Goal: Information Seeking & Learning: Learn about a topic

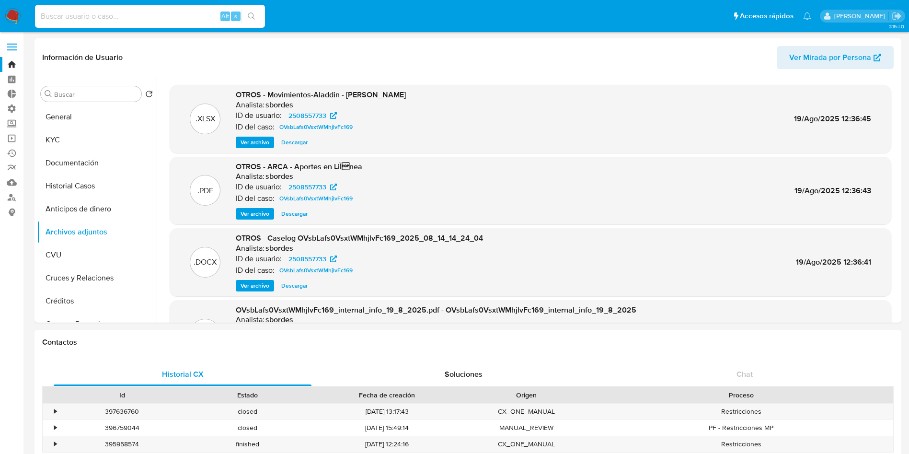
select select "10"
type input "37926809"
click at [254, 19] on icon "search-icon" at bounding box center [252, 16] width 8 height 8
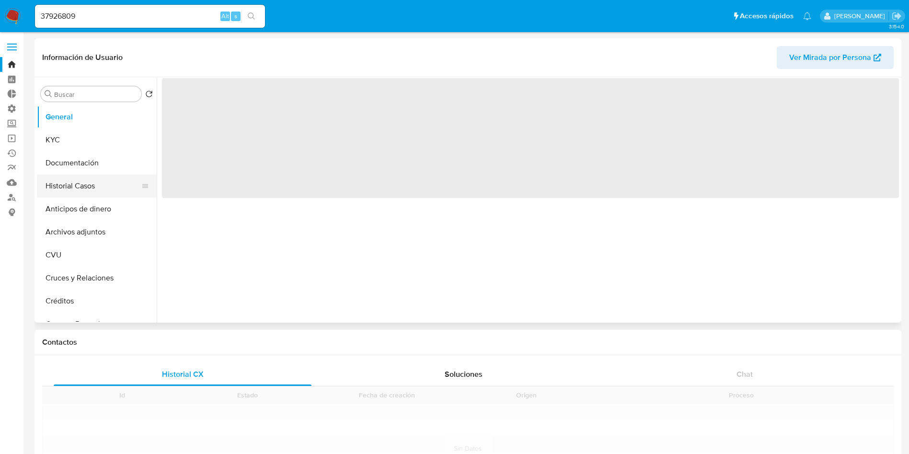
click at [87, 186] on button "Historial Casos" at bounding box center [93, 185] width 112 height 23
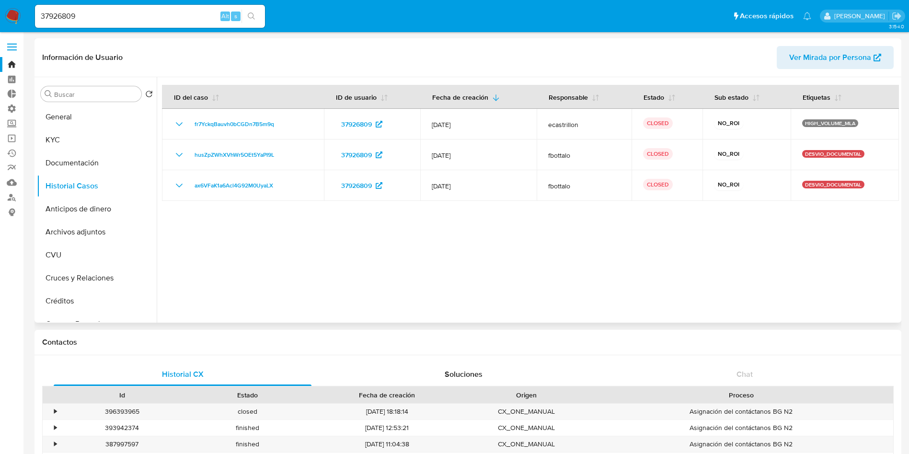
select select "10"
click at [183, 7] on div "37926809 Alt s" at bounding box center [150, 16] width 230 height 23
click at [175, 19] on input "37926809" at bounding box center [150, 16] width 230 height 12
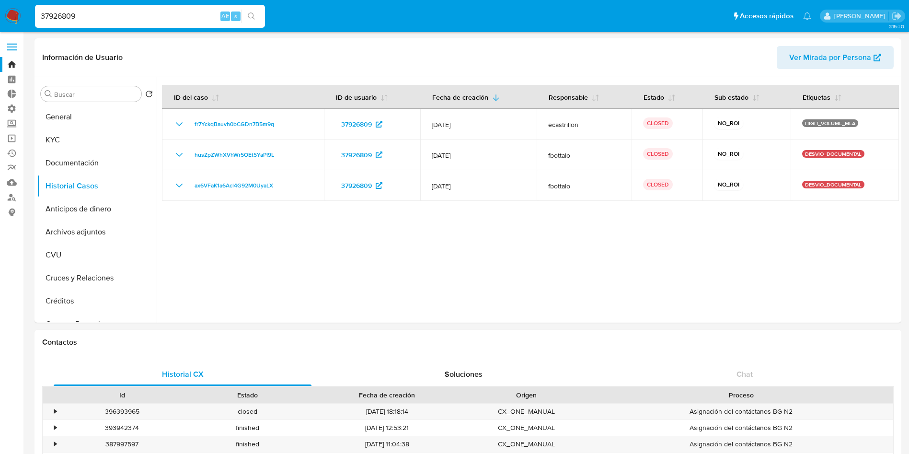
paste input "1072731354"
type input "1072731354"
click at [257, 15] on button "search-icon" at bounding box center [251, 16] width 20 height 13
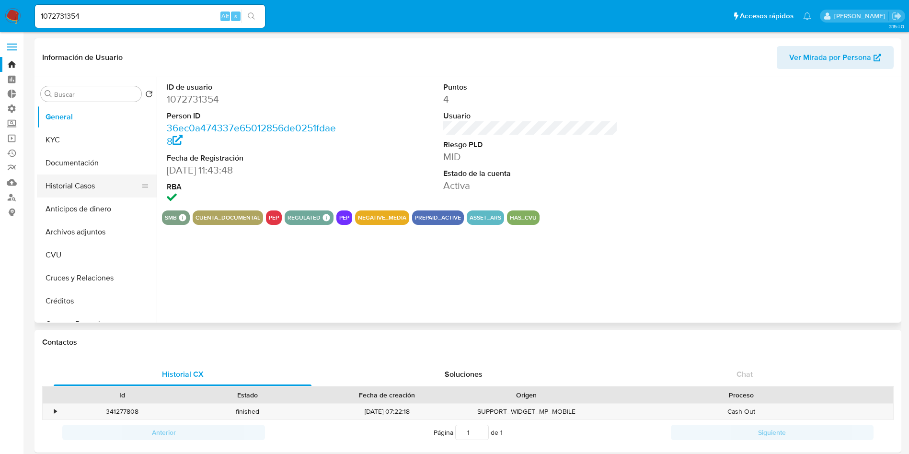
click at [80, 187] on button "Historial Casos" at bounding box center [93, 185] width 112 height 23
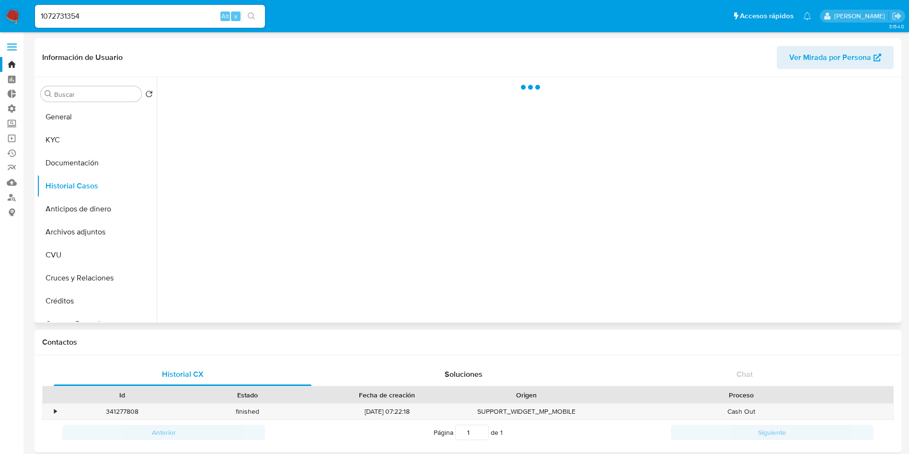
select select "10"
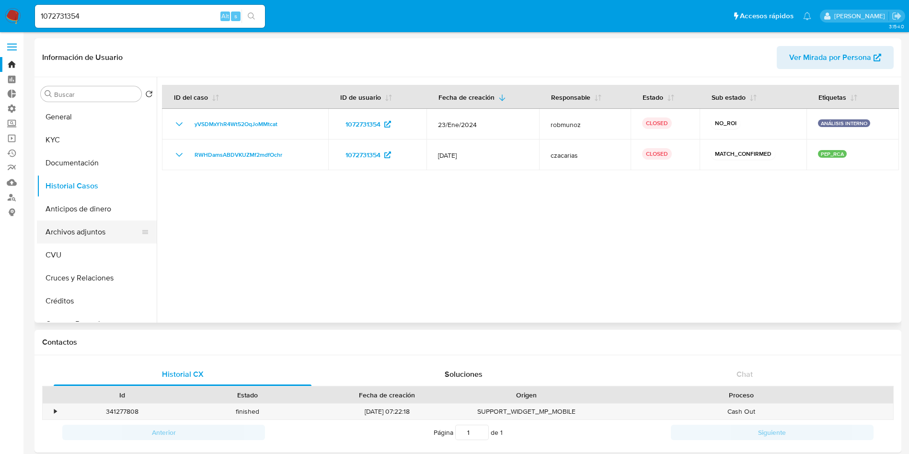
click at [109, 231] on button "Archivos adjuntos" at bounding box center [93, 231] width 112 height 23
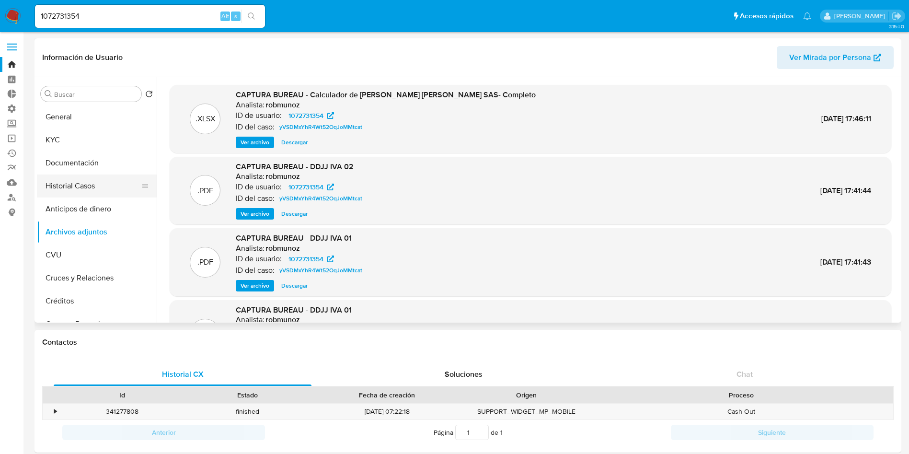
click at [79, 186] on button "Historial Casos" at bounding box center [93, 185] width 112 height 23
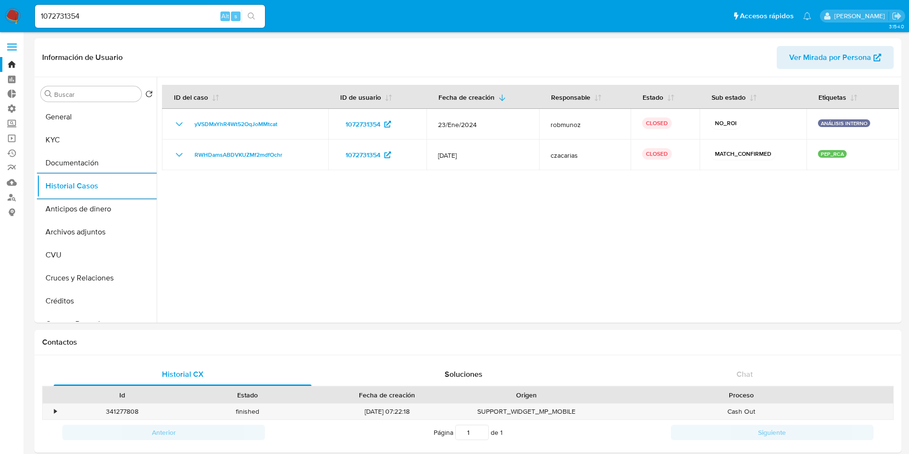
click at [165, 23] on div "1072731354 Alt s" at bounding box center [150, 16] width 230 height 23
click at [164, 16] on input "1072731354" at bounding box center [150, 16] width 230 height 12
paste input "626316835"
type input "626316835"
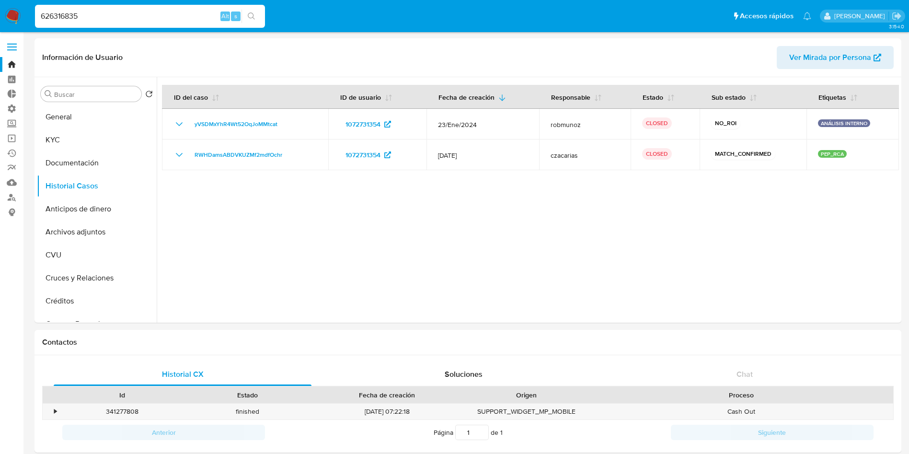
click at [254, 16] on icon "search-icon" at bounding box center [252, 16] width 8 height 8
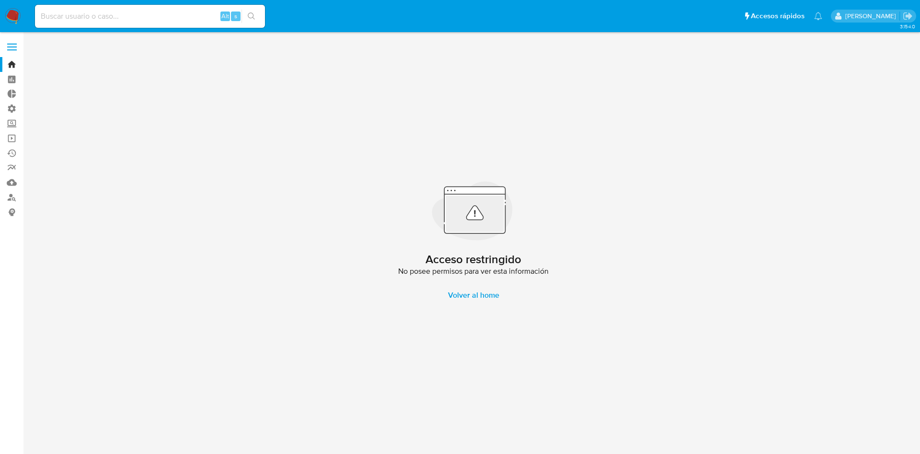
click at [171, 19] on input at bounding box center [150, 16] width 230 height 12
paste input "626316835"
type input "626316835"
click at [150, 14] on input "626316835" at bounding box center [150, 16] width 230 height 12
click at [150, 13] on input "626316835" at bounding box center [150, 16] width 230 height 12
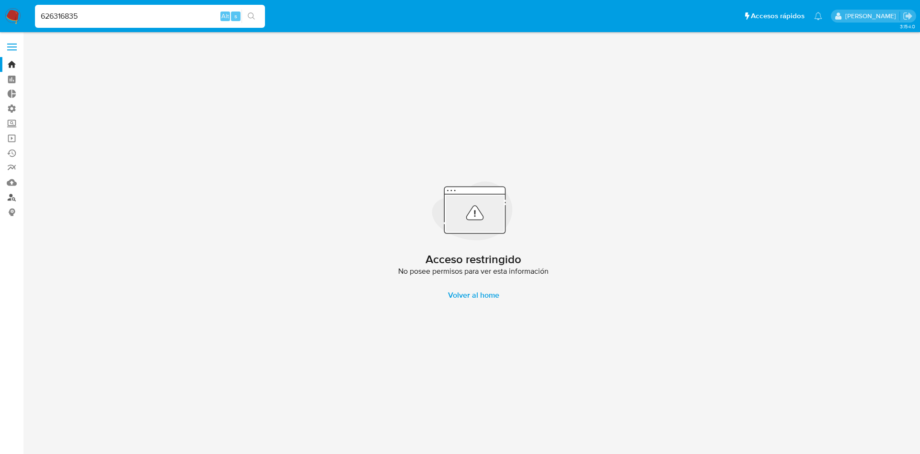
click at [14, 202] on link "Buscador de personas" at bounding box center [57, 197] width 114 height 15
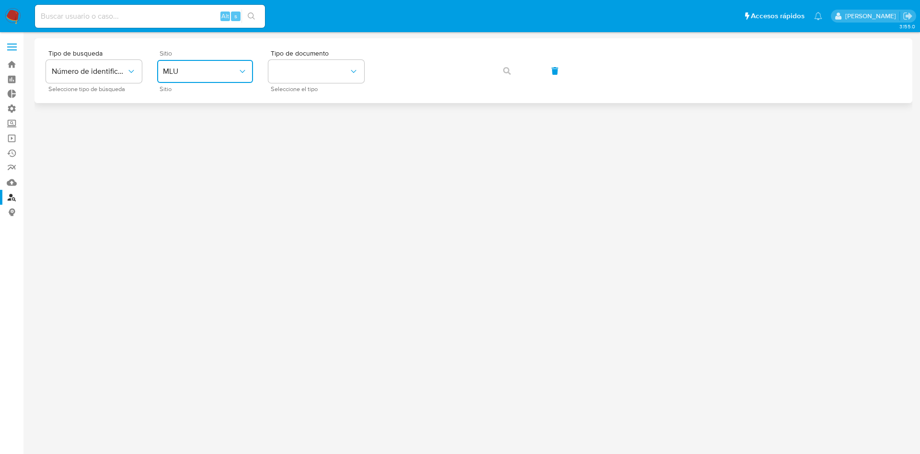
click at [233, 73] on span "MLU" at bounding box center [200, 72] width 75 height 10
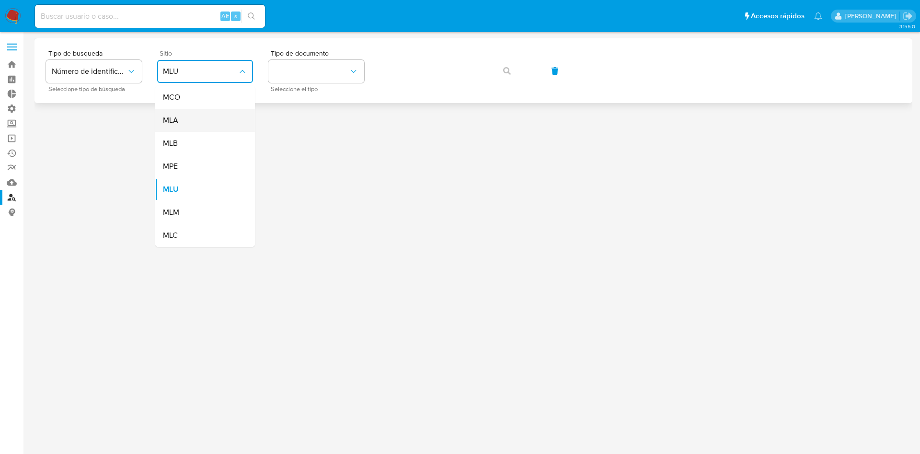
click at [217, 122] on div "MLA" at bounding box center [202, 120] width 79 height 23
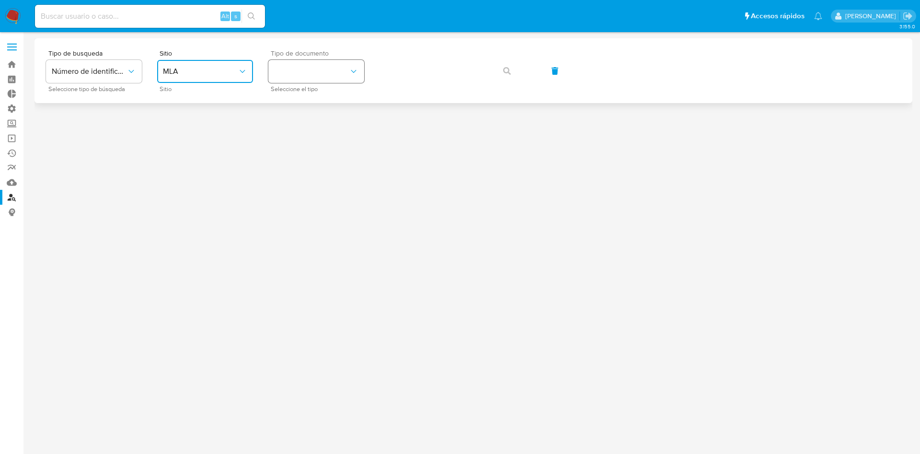
click at [290, 78] on button "identificationType" at bounding box center [316, 71] width 96 height 23
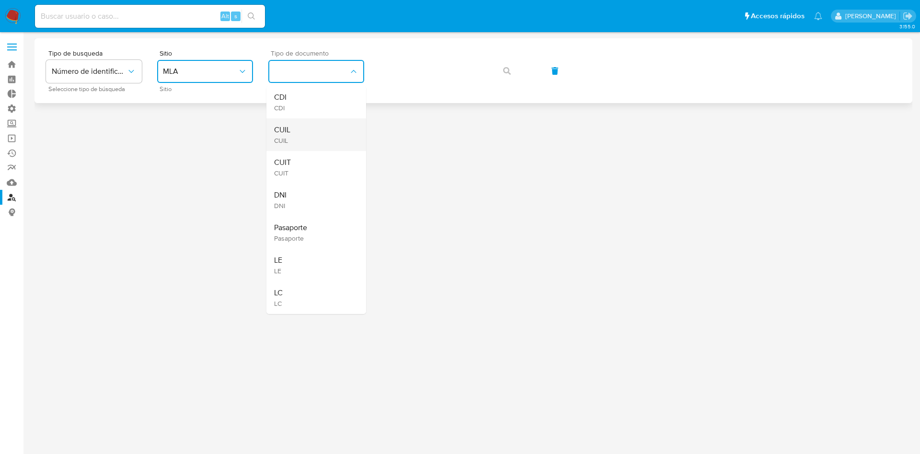
click at [310, 126] on div "CUIL CUIL" at bounding box center [313, 134] width 79 height 33
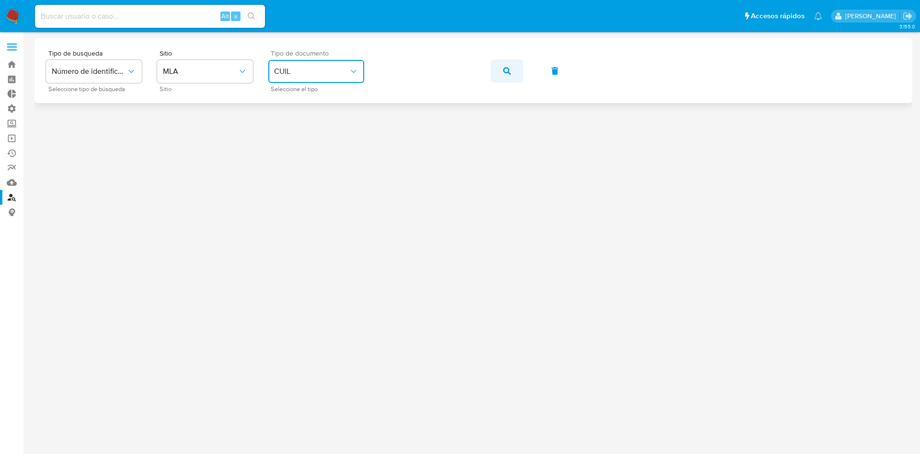
click at [502, 63] on button "button" at bounding box center [507, 70] width 33 height 23
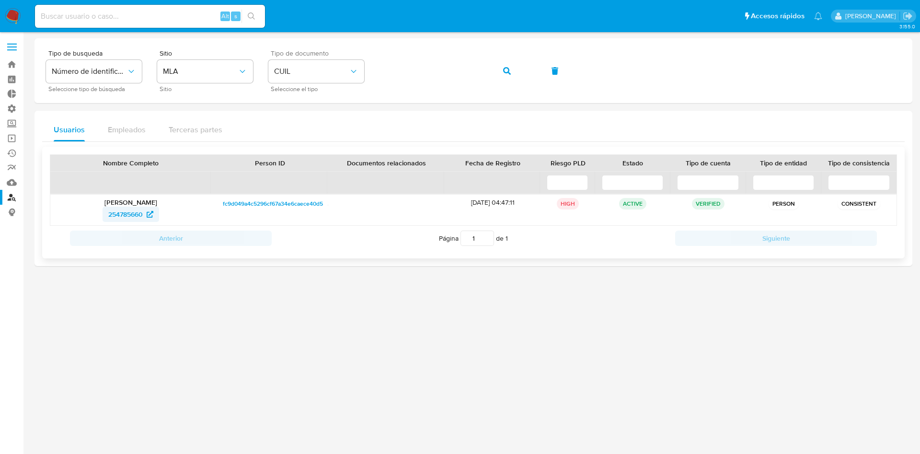
click at [124, 218] on span "254785660" at bounding box center [125, 213] width 34 height 15
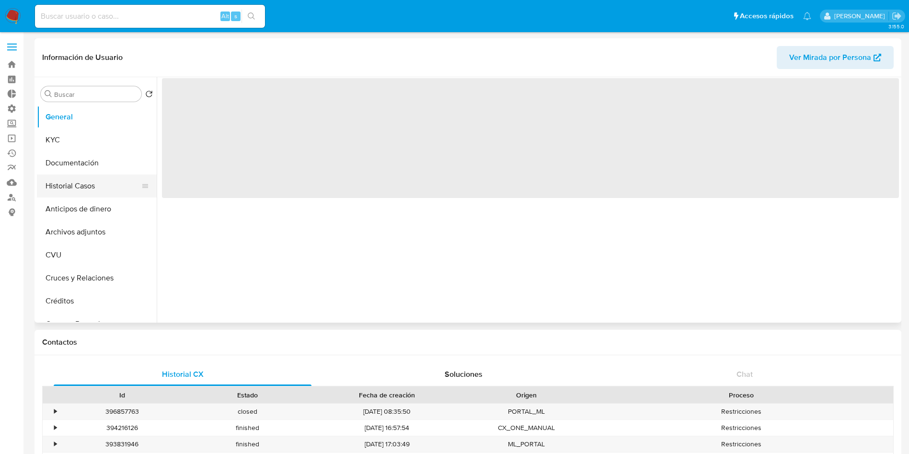
click at [91, 191] on button "Historial Casos" at bounding box center [93, 185] width 112 height 23
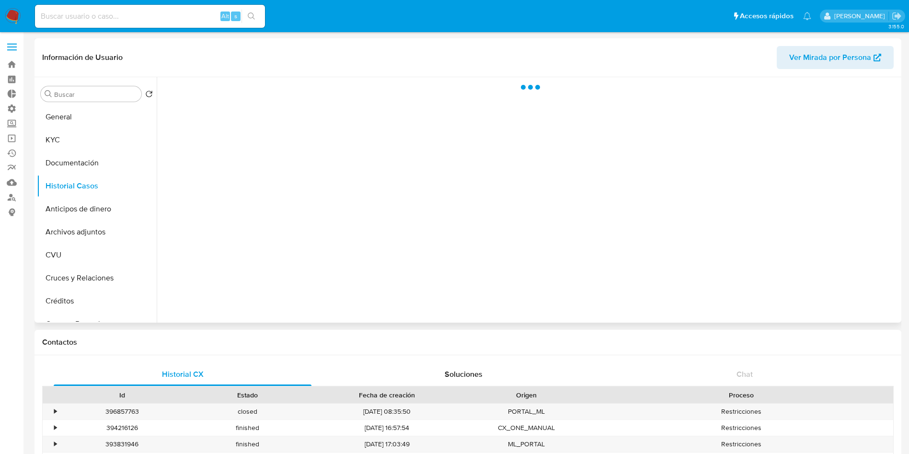
select select "10"
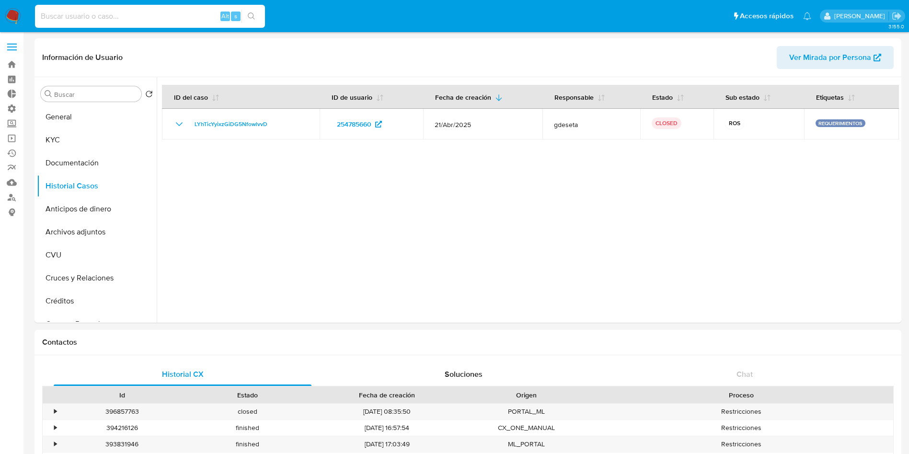
click at [180, 19] on input at bounding box center [150, 16] width 230 height 12
paste input "0dvyXd9XKPbliDvgDjEvXt83"
type input "0dvyXd9XKPbliDvgDjEvXt83"
click at [251, 21] on button "search-icon" at bounding box center [251, 16] width 20 height 13
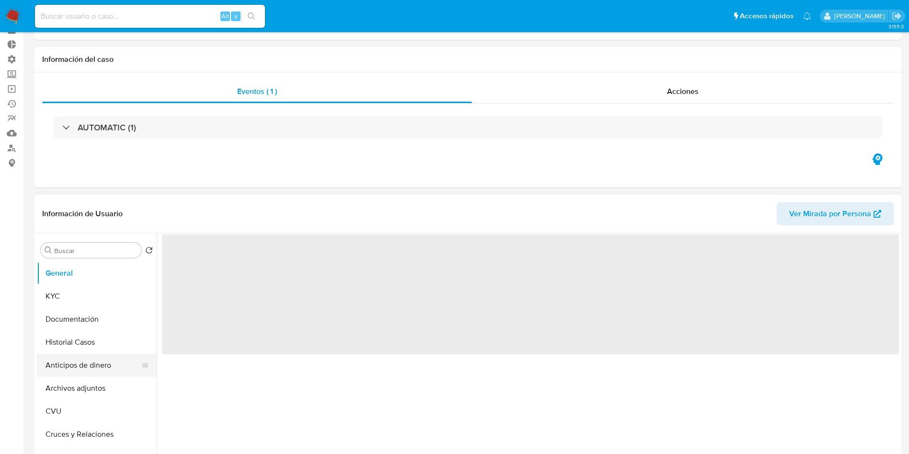
scroll to position [72, 0]
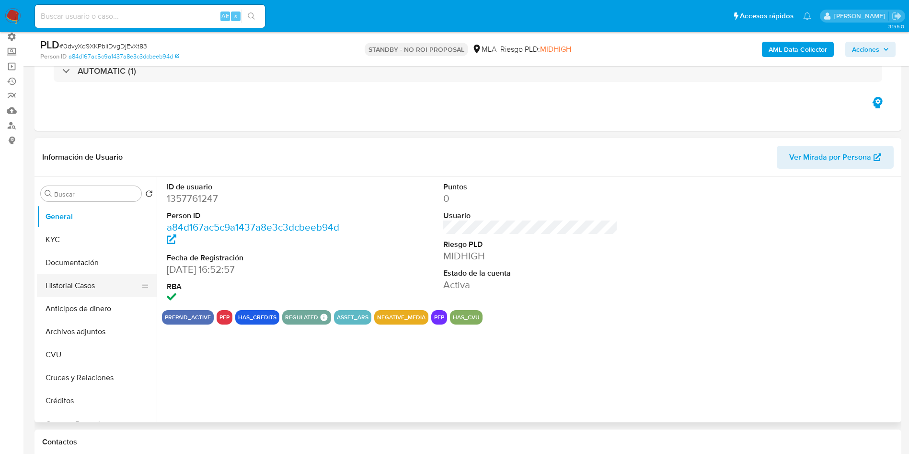
click at [91, 287] on button "Historial Casos" at bounding box center [93, 285] width 112 height 23
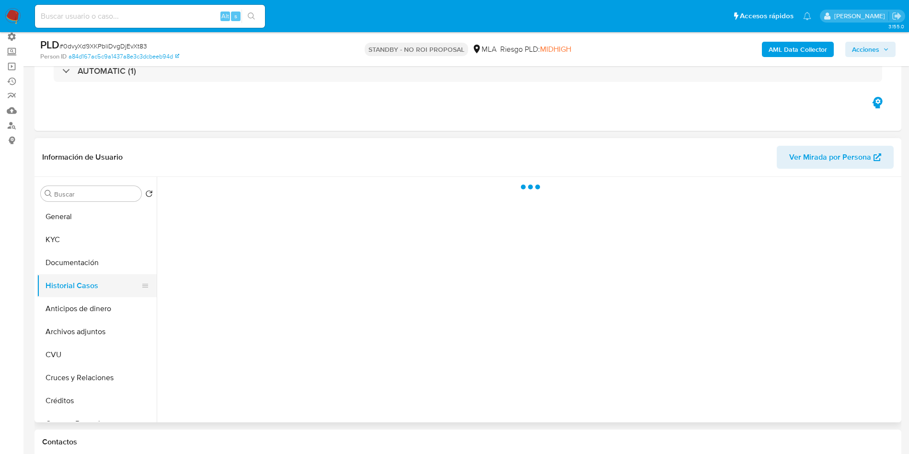
select select "10"
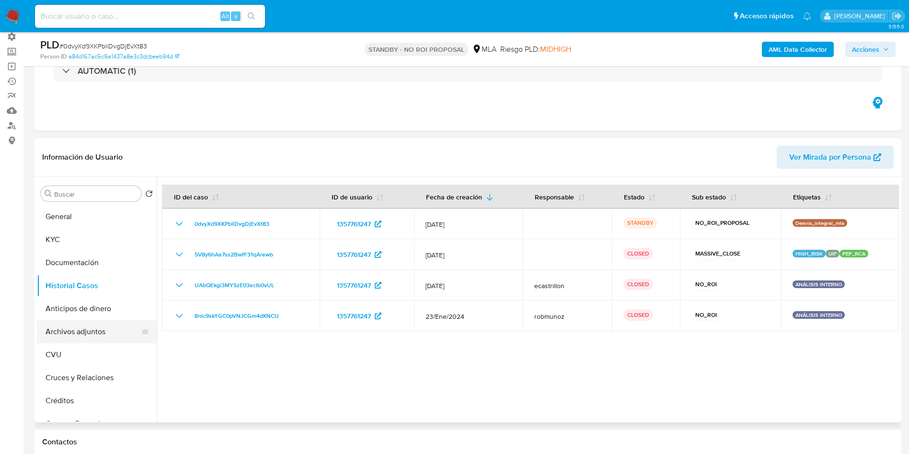
click at [87, 327] on button "Archivos adjuntos" at bounding box center [93, 331] width 112 height 23
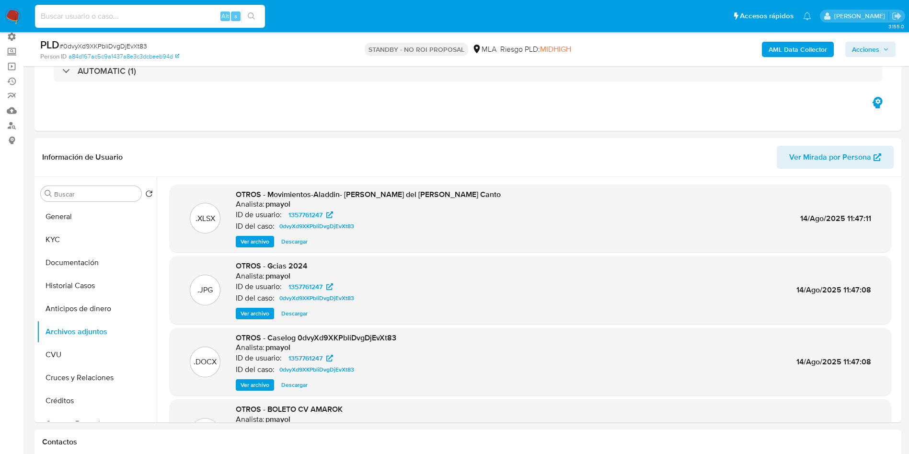
click at [140, 12] on input at bounding box center [150, 16] width 230 height 12
paste input "2096181968"
type input "2096181968"
click at [251, 15] on icon "search-icon" at bounding box center [252, 16] width 8 height 8
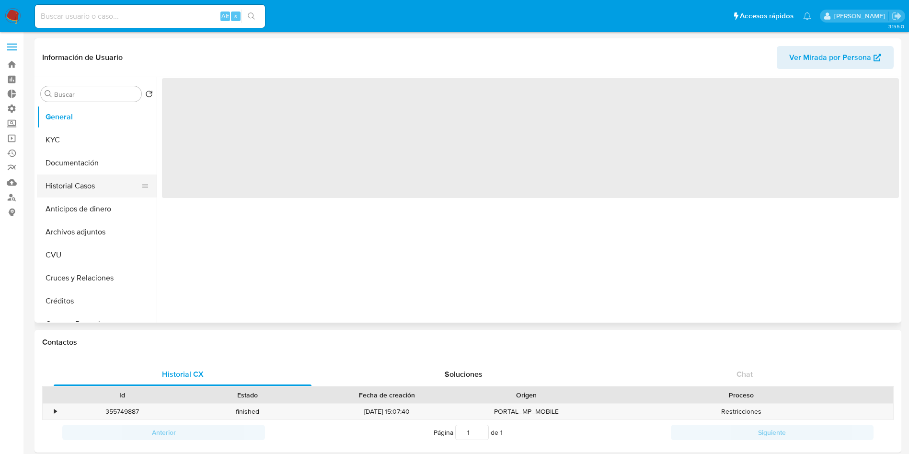
click at [61, 179] on button "Historial Casos" at bounding box center [93, 185] width 112 height 23
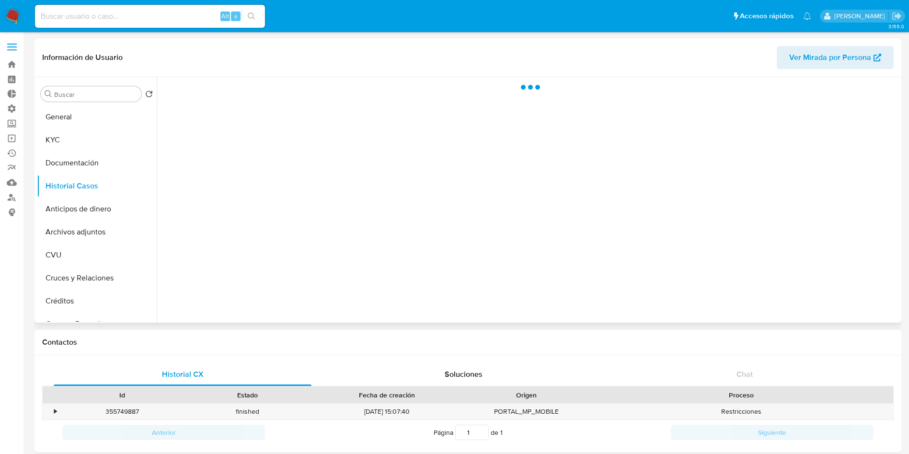
select select "10"
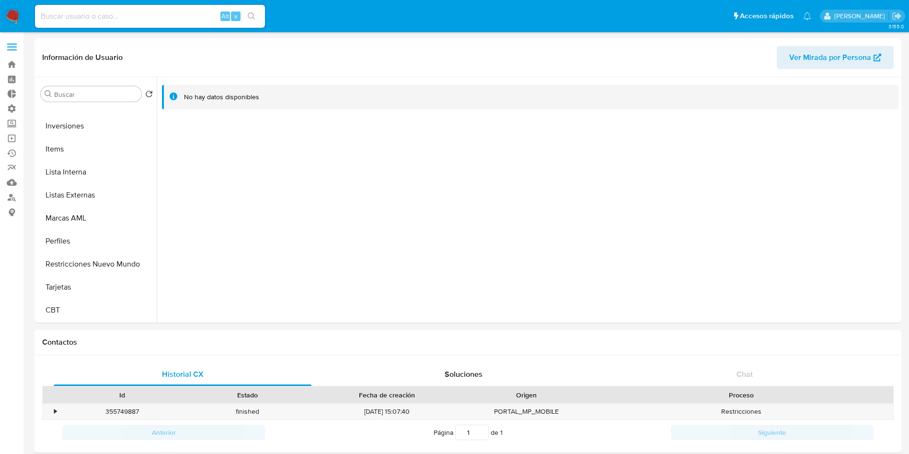
click at [139, 17] on input at bounding box center [150, 16] width 230 height 12
paste input "1357761247"
click at [264, 14] on input "1357761247" at bounding box center [150, 16] width 230 height 12
type input "1357761247"
click at [248, 21] on button "search-icon" at bounding box center [251, 16] width 20 height 13
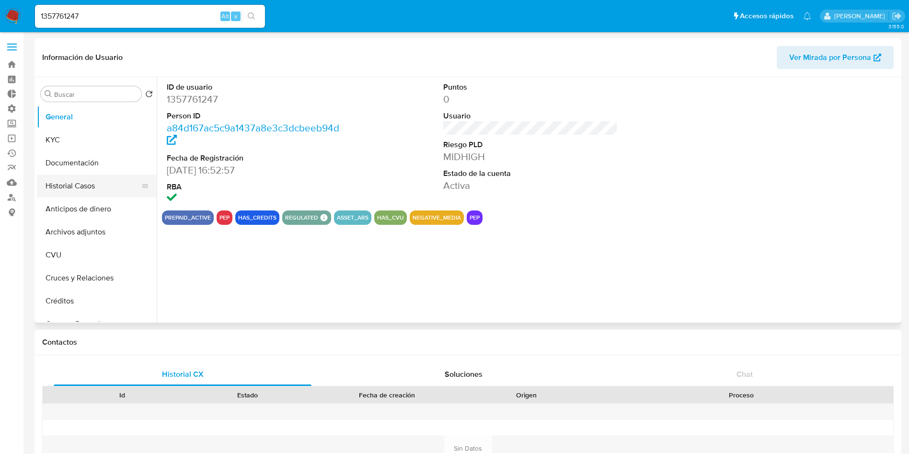
click at [75, 186] on button "Historial Casos" at bounding box center [93, 185] width 112 height 23
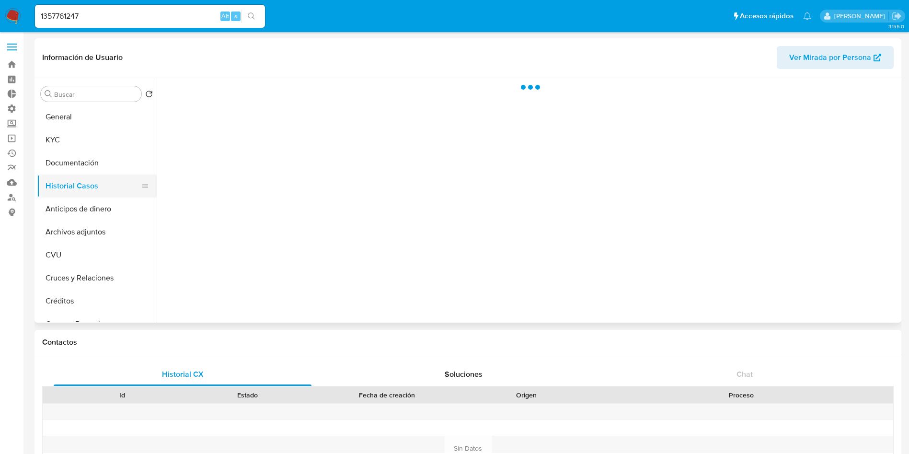
select select "10"
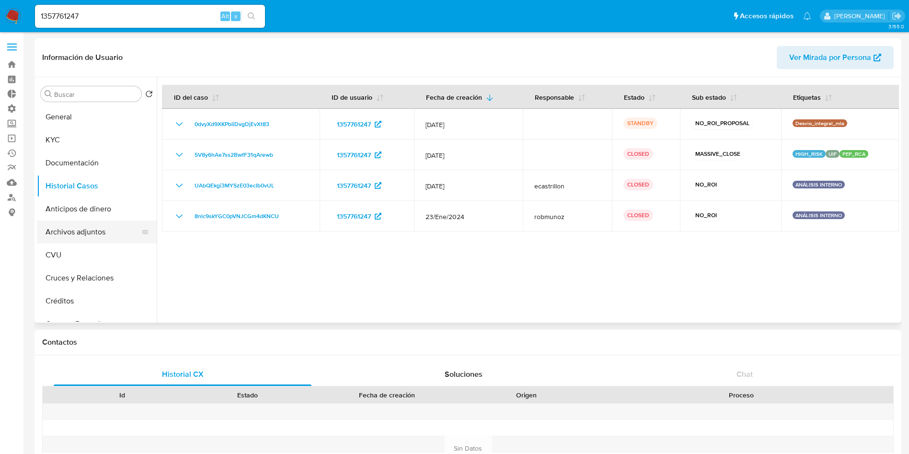
click at [61, 226] on button "Archivos adjuntos" at bounding box center [93, 231] width 112 height 23
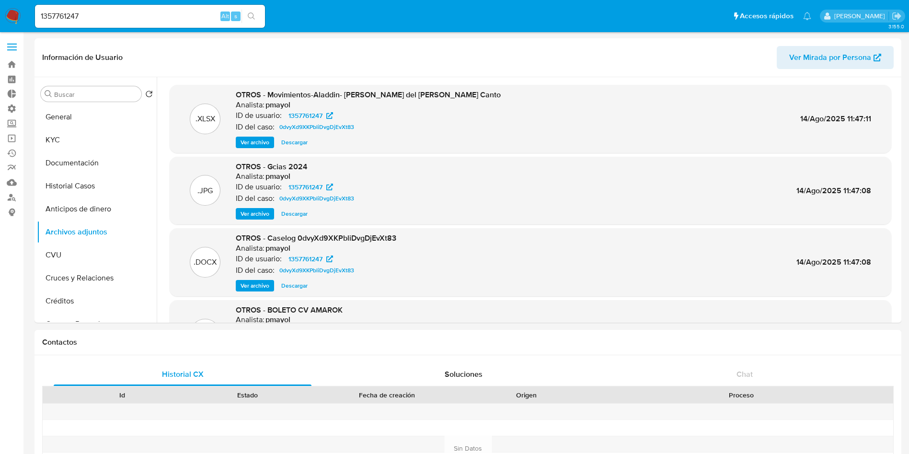
click at [179, 13] on input "1357761247" at bounding box center [150, 16] width 230 height 12
drag, startPoint x: 179, startPoint y: 14, endPoint x: 185, endPoint y: 16, distance: 6.5
click at [178, 13] on input "1357761247" at bounding box center [150, 16] width 230 height 12
paste input "658847439"
type input "658847439"
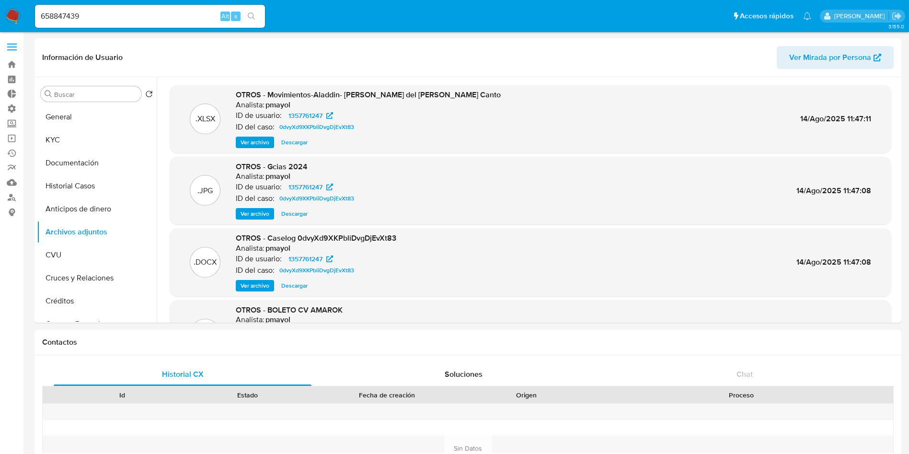
click at [253, 12] on icon "search-icon" at bounding box center [252, 16] width 8 height 8
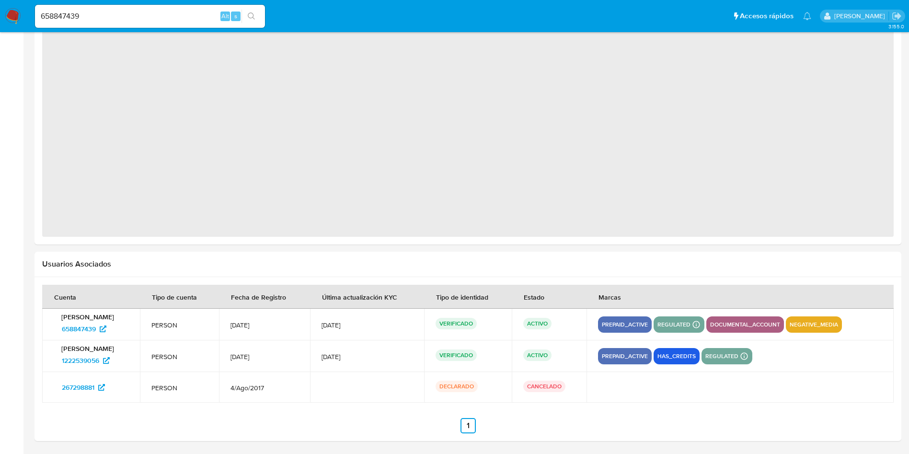
select select "10"
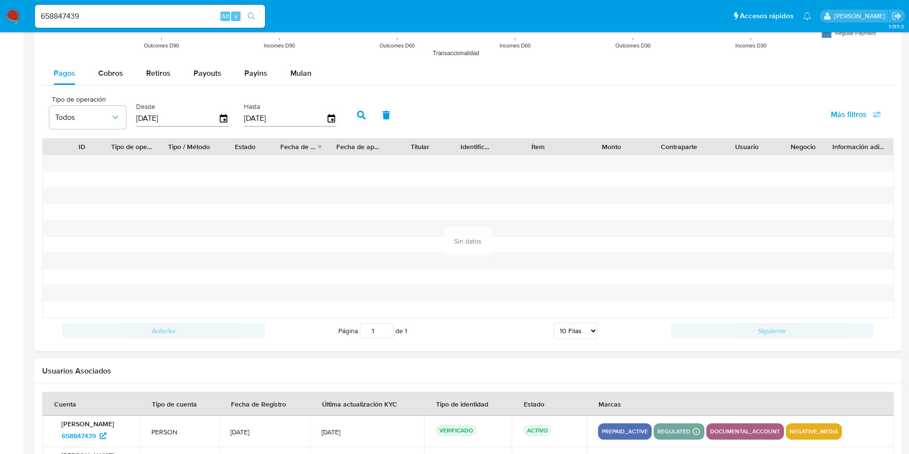
scroll to position [984, 0]
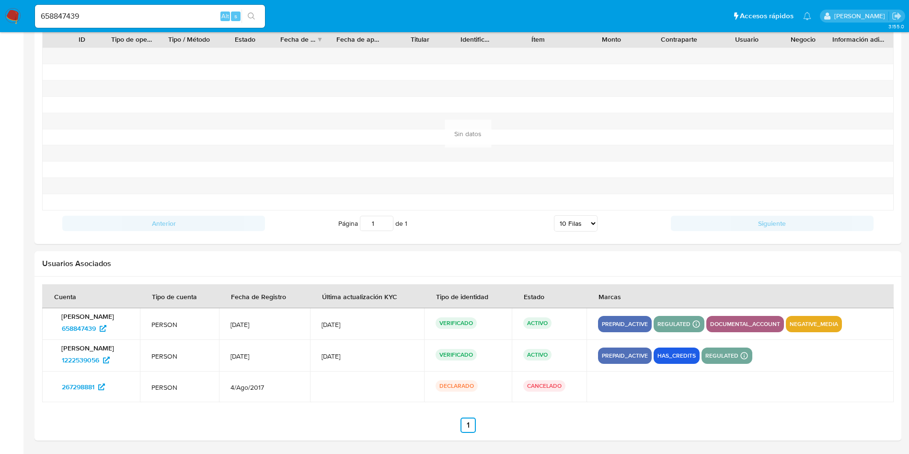
click at [160, 9] on div "658847439 Alt s" at bounding box center [150, 16] width 230 height 23
click at [157, 11] on input "658847439" at bounding box center [150, 16] width 230 height 12
click at [154, 15] on input "658847439" at bounding box center [150, 16] width 230 height 12
paste input "1072731354"
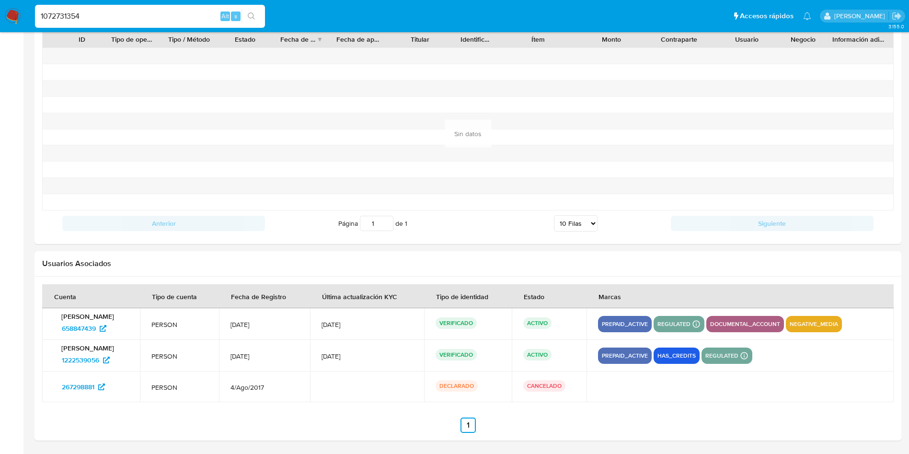
type input "1072731354"
click at [253, 11] on button "search-icon" at bounding box center [251, 16] width 20 height 13
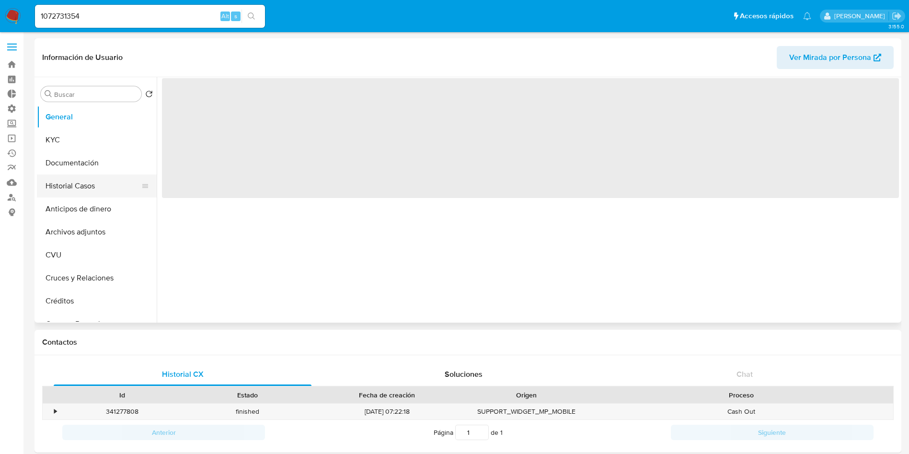
click at [78, 183] on button "Historial Casos" at bounding box center [93, 185] width 112 height 23
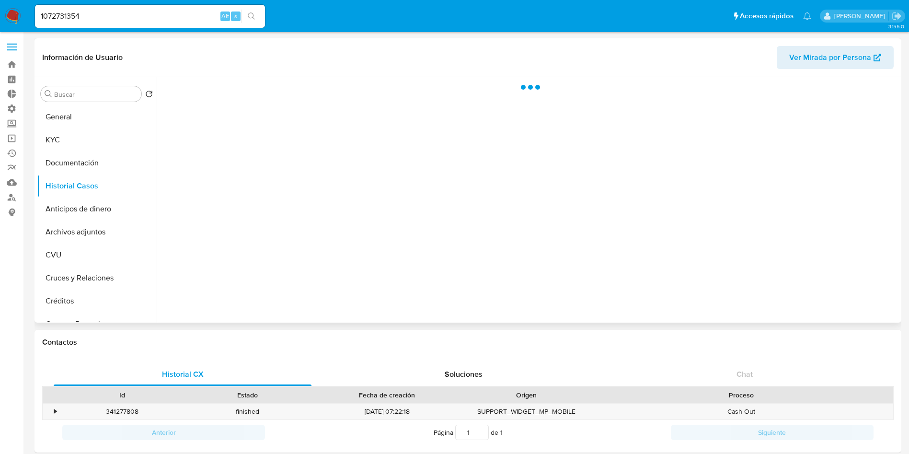
select select "10"
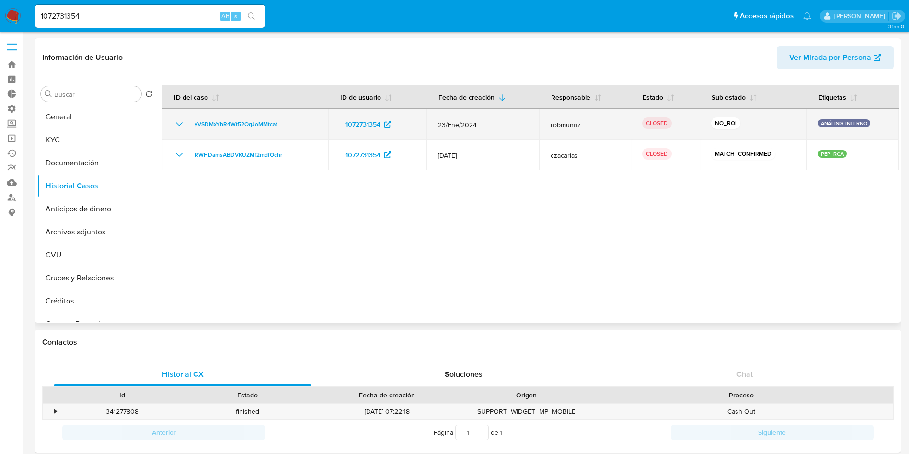
click at [178, 126] on icon "Mostrar/Ocultar" at bounding box center [178, 123] width 11 height 11
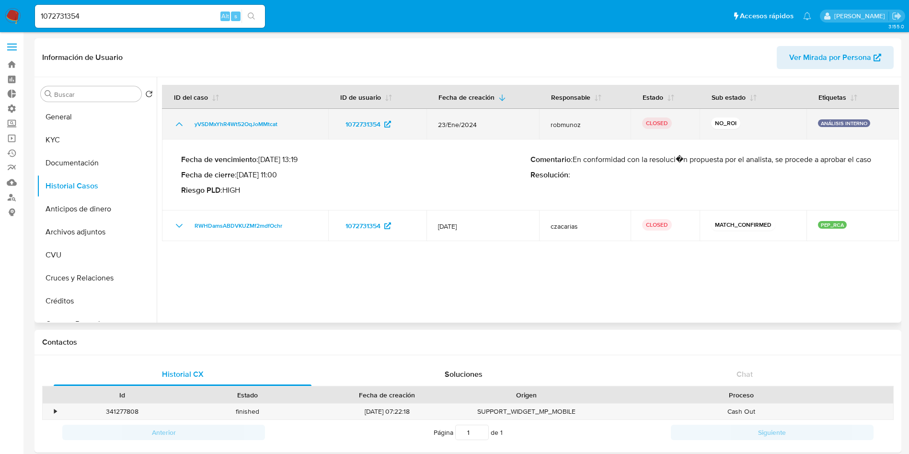
click at [178, 126] on icon "Mostrar/Ocultar" at bounding box center [178, 123] width 11 height 11
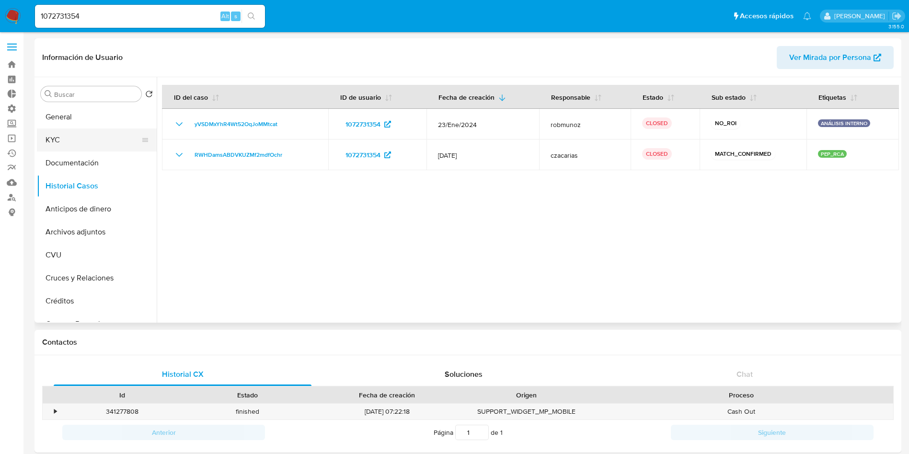
click at [65, 141] on button "KYC" at bounding box center [93, 139] width 112 height 23
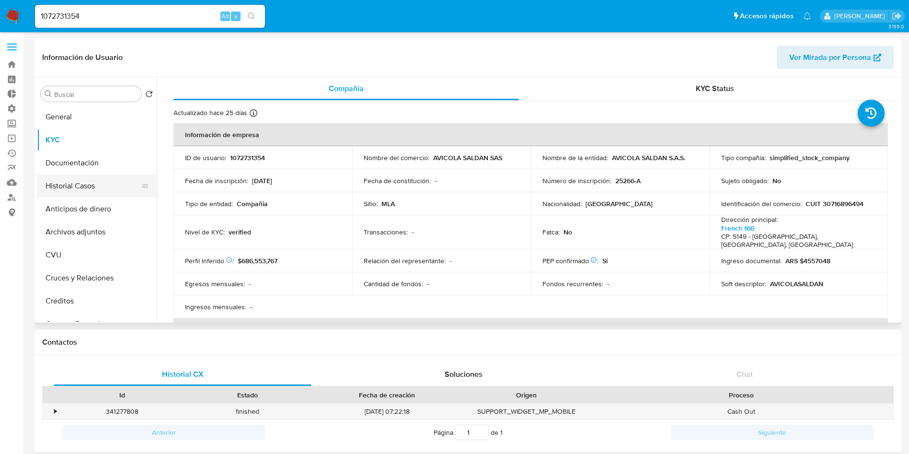
click at [84, 191] on button "Historial Casos" at bounding box center [93, 185] width 112 height 23
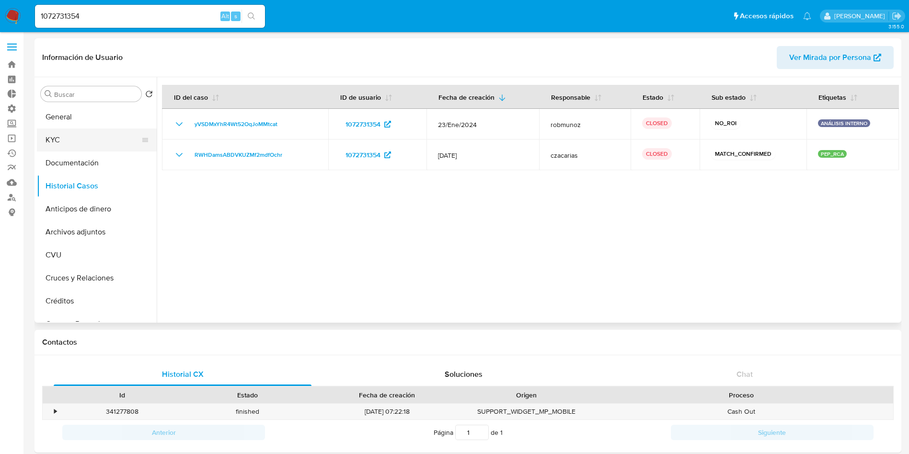
click at [96, 147] on button "KYC" at bounding box center [93, 139] width 112 height 23
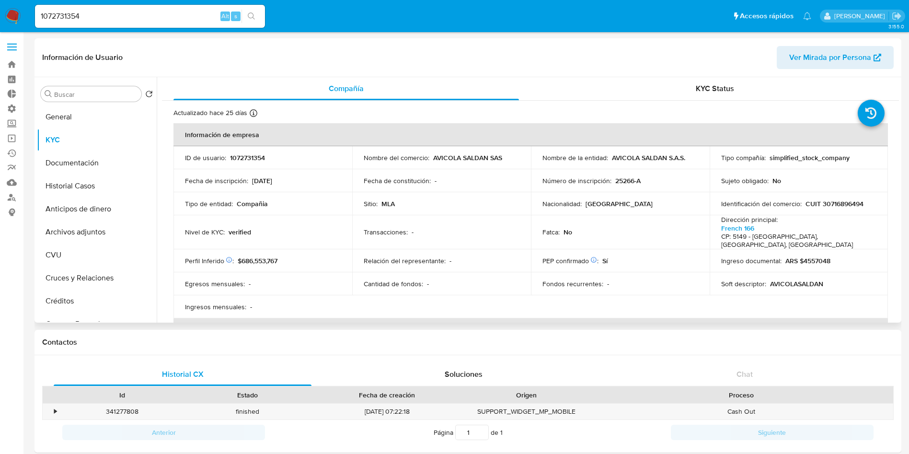
click at [847, 205] on p "CUIT 30716896494" at bounding box center [834, 203] width 58 height 9
copy p "30716896494"
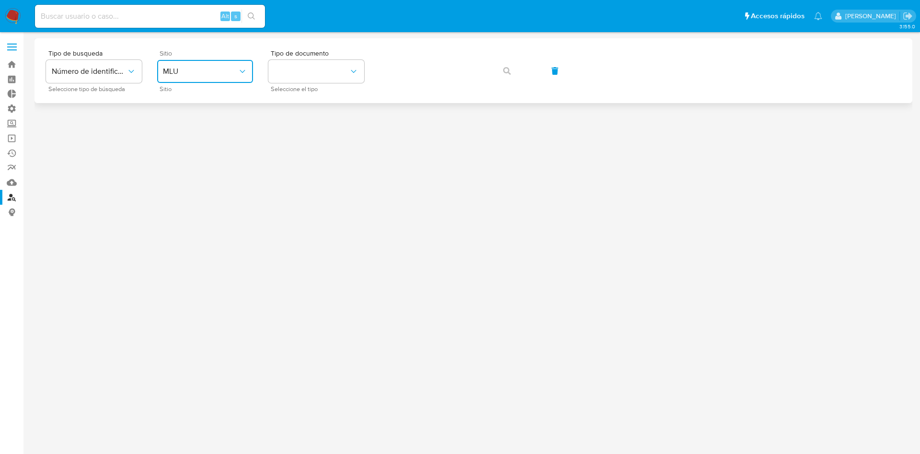
click at [202, 63] on button "MLU" at bounding box center [205, 71] width 96 height 23
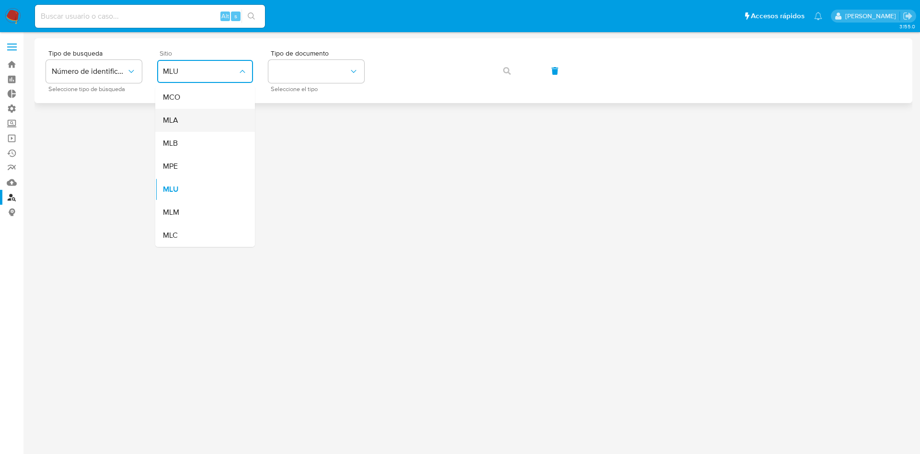
click at [198, 115] on div "MLA" at bounding box center [202, 120] width 79 height 23
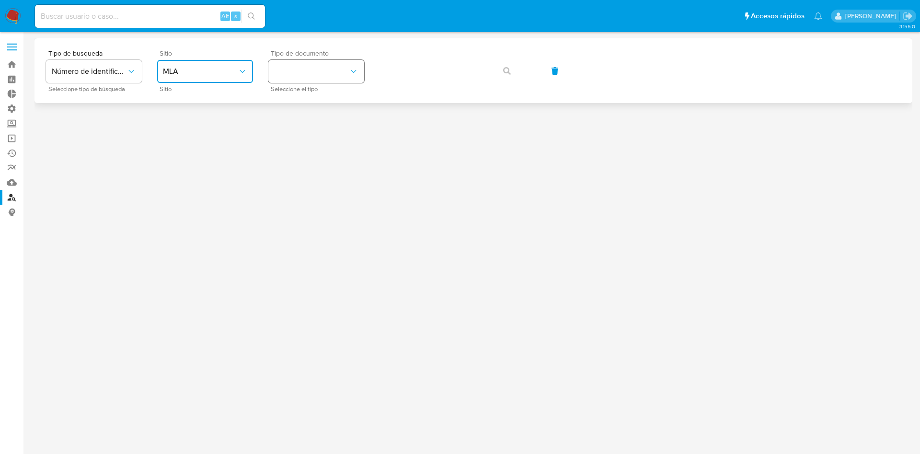
click at [292, 77] on button "identificationType" at bounding box center [316, 71] width 96 height 23
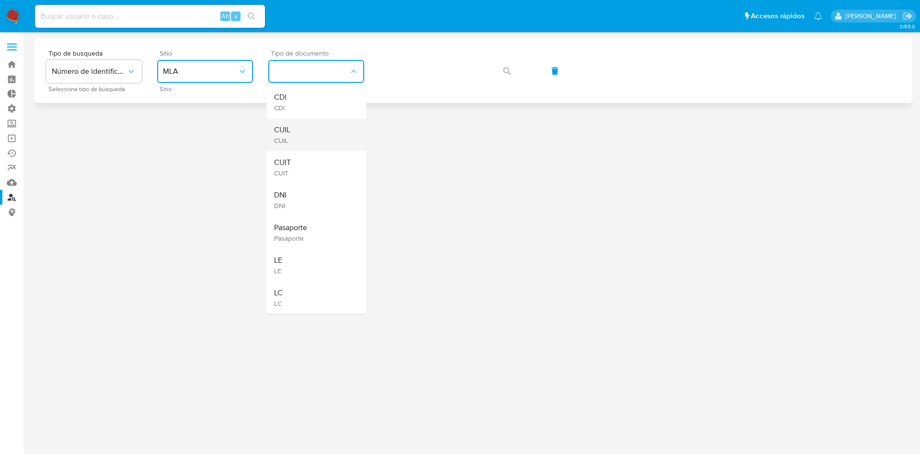
drag, startPoint x: 292, startPoint y: 79, endPoint x: 314, endPoint y: 132, distance: 57.1
click at [314, 132] on ul "CDI CDI CUIL CUIL CUIT CUIT DNI DNI Pasaporte Pasaporte LE LE LC LC" at bounding box center [316, 200] width 100 height 228
click at [314, 132] on div "CUIL CUIL" at bounding box center [313, 134] width 79 height 33
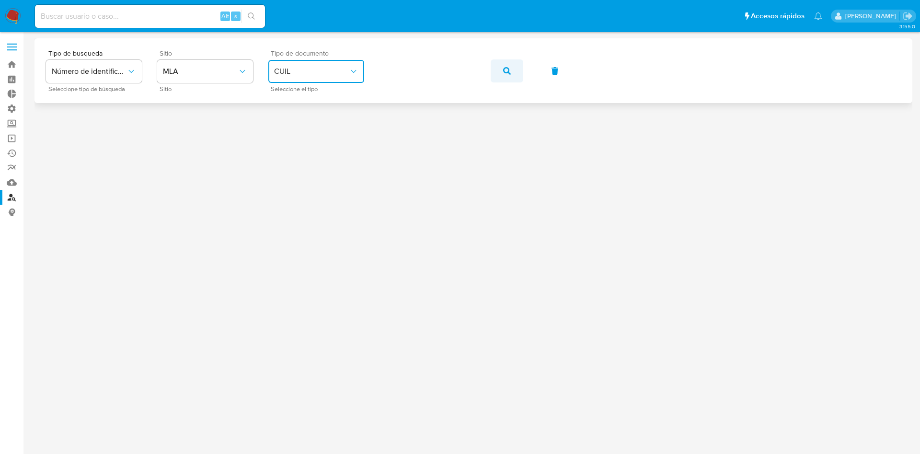
click at [512, 71] on button "button" at bounding box center [507, 70] width 33 height 23
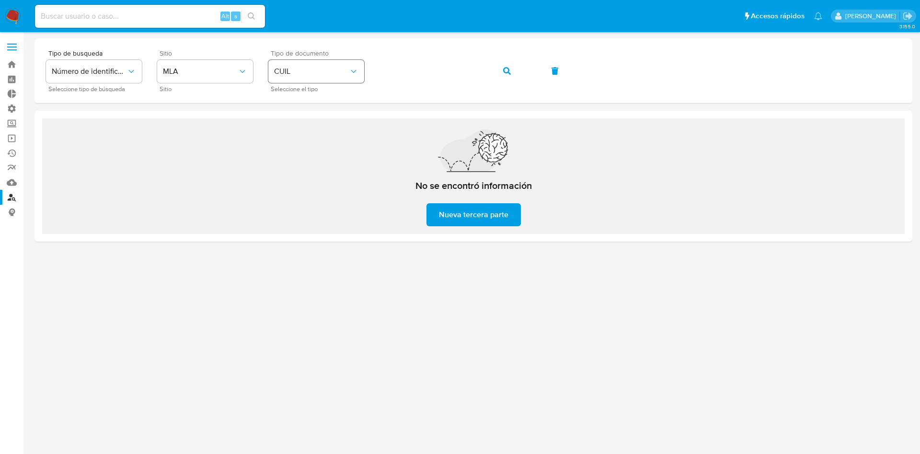
click at [289, 73] on span "CUIL" at bounding box center [311, 72] width 75 height 10
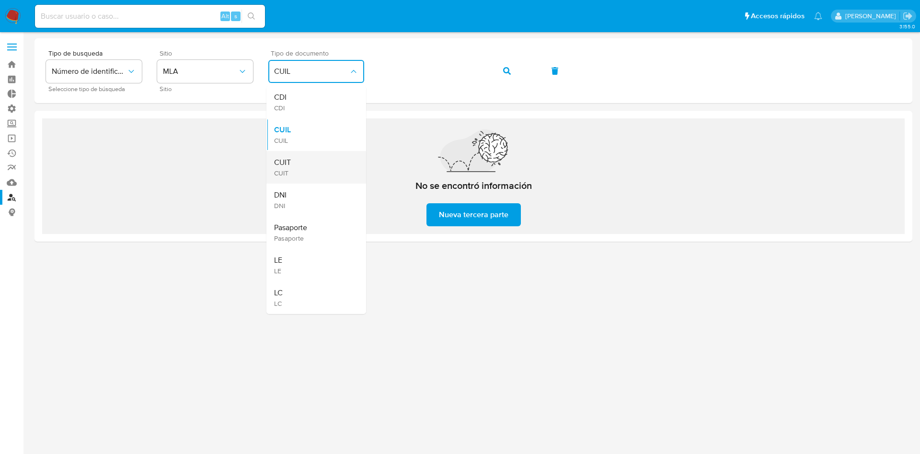
click at [292, 160] on div "CUIT CUIT" at bounding box center [313, 167] width 79 height 33
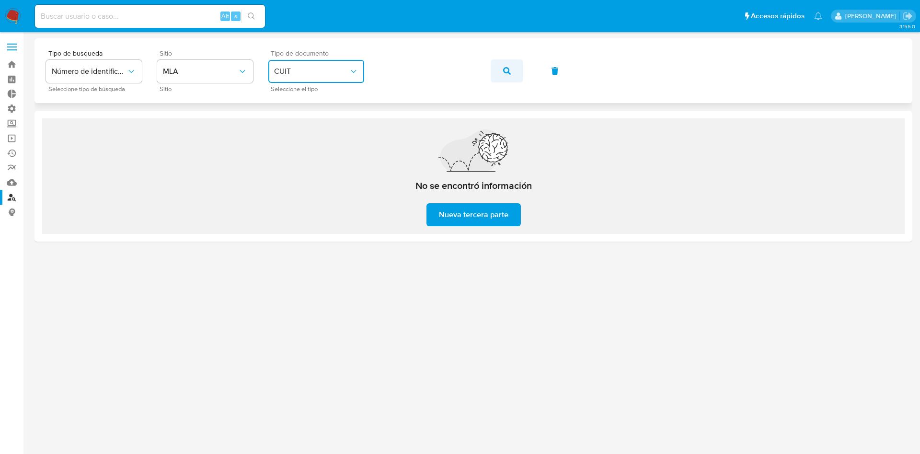
click at [497, 67] on button "button" at bounding box center [507, 70] width 33 height 23
click at [180, 9] on div "Alt s" at bounding box center [150, 16] width 230 height 23
click at [176, 13] on input at bounding box center [150, 16] width 230 height 12
paste input "37926809"
type input "37926809"
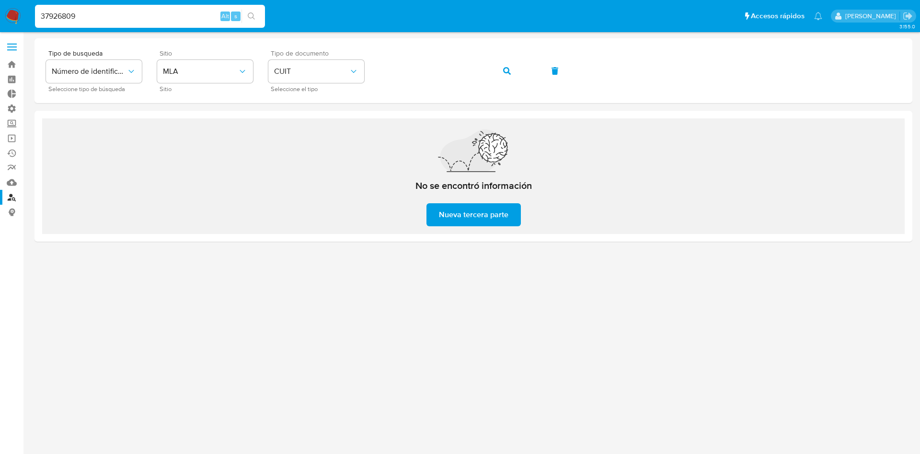
click at [255, 19] on icon "search-icon" at bounding box center [252, 16] width 8 height 8
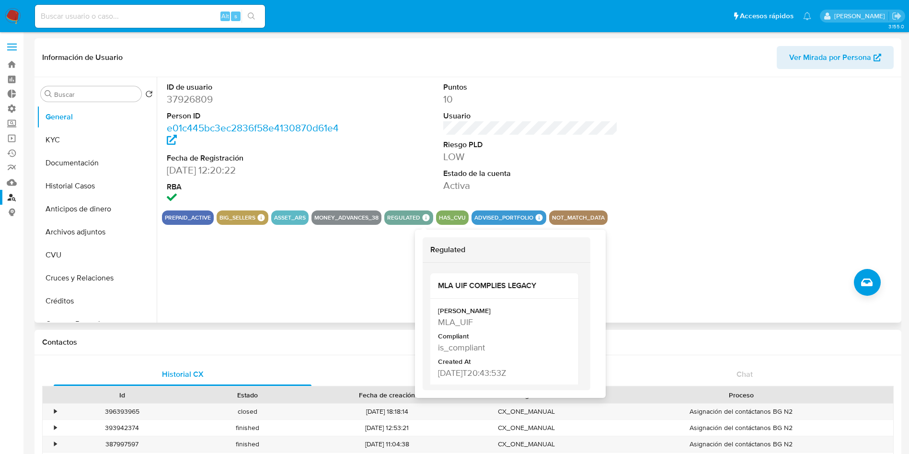
select select "10"
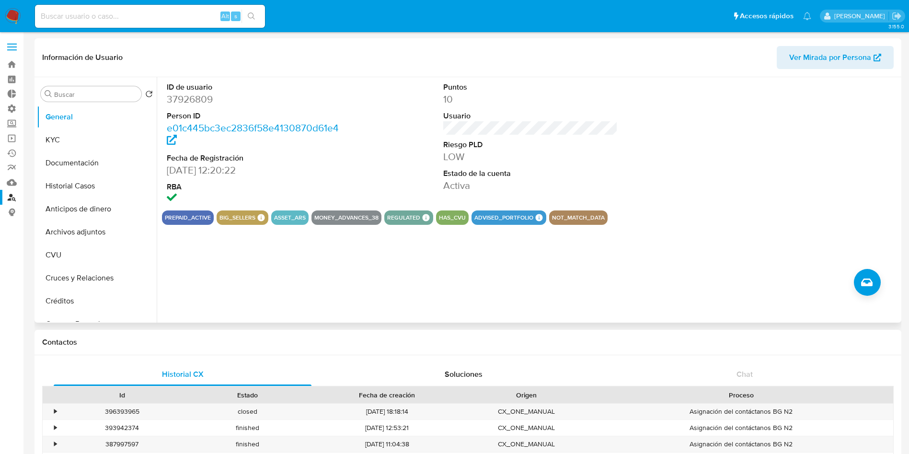
click at [797, 57] on span "Ver Mirada por Persona" at bounding box center [830, 57] width 82 height 23
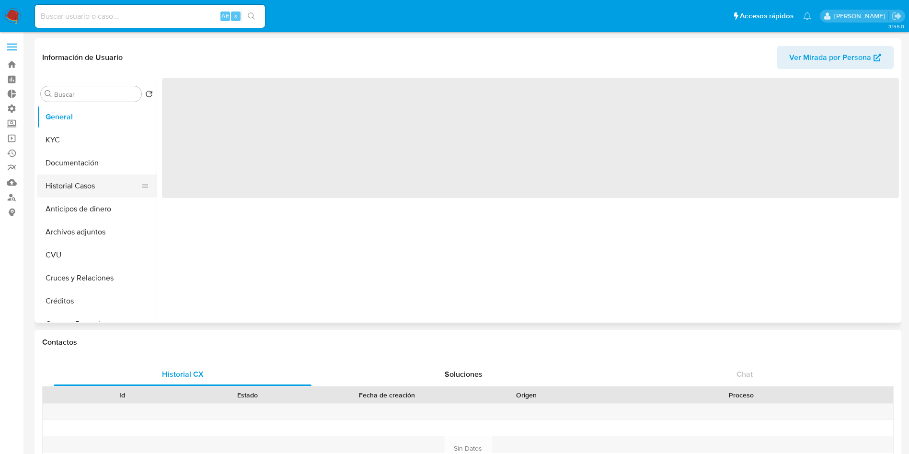
click at [88, 193] on button "Historial Casos" at bounding box center [93, 185] width 112 height 23
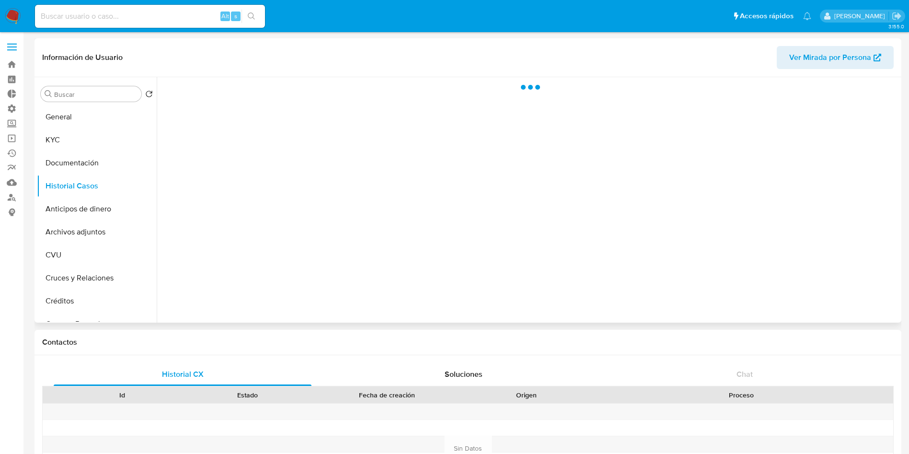
select select "10"
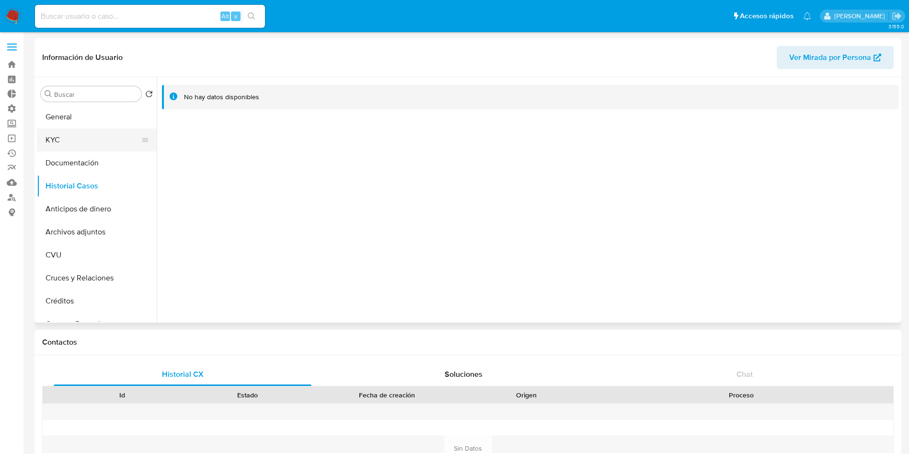
click at [78, 137] on button "KYC" at bounding box center [93, 139] width 112 height 23
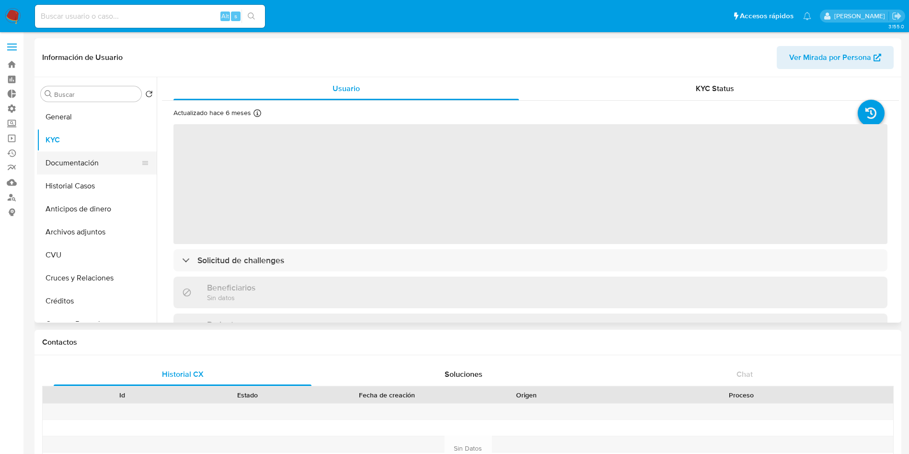
click at [98, 156] on button "Documentación" at bounding box center [93, 162] width 112 height 23
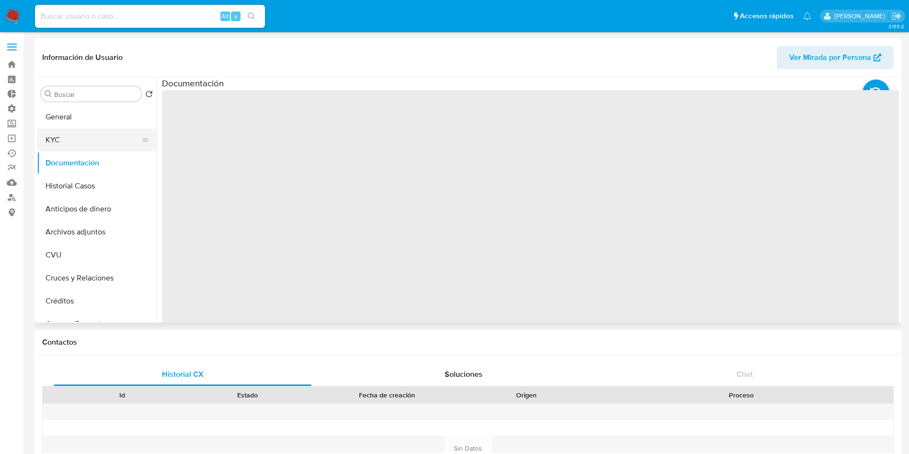
click at [81, 139] on button "KYC" at bounding box center [93, 139] width 112 height 23
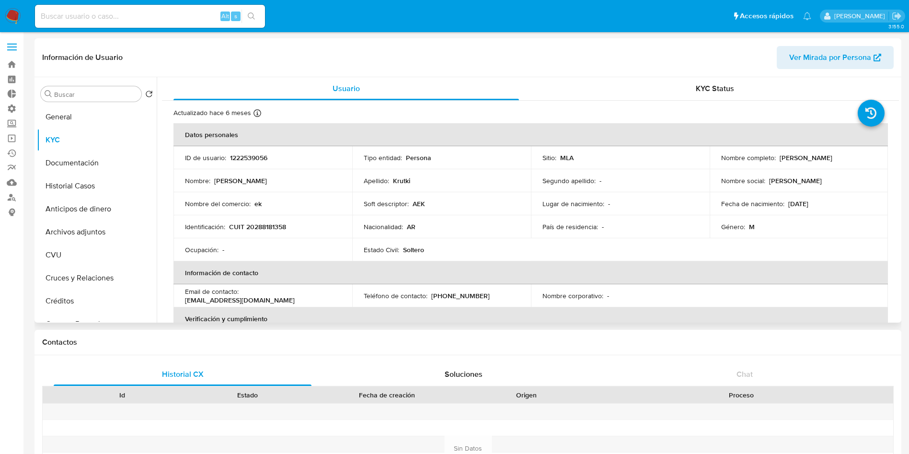
click at [272, 227] on p "CUIT 20288181358" at bounding box center [257, 226] width 57 height 9
click at [272, 226] on p "CUIT 20288181358" at bounding box center [257, 226] width 57 height 9
copy p "20288181358"
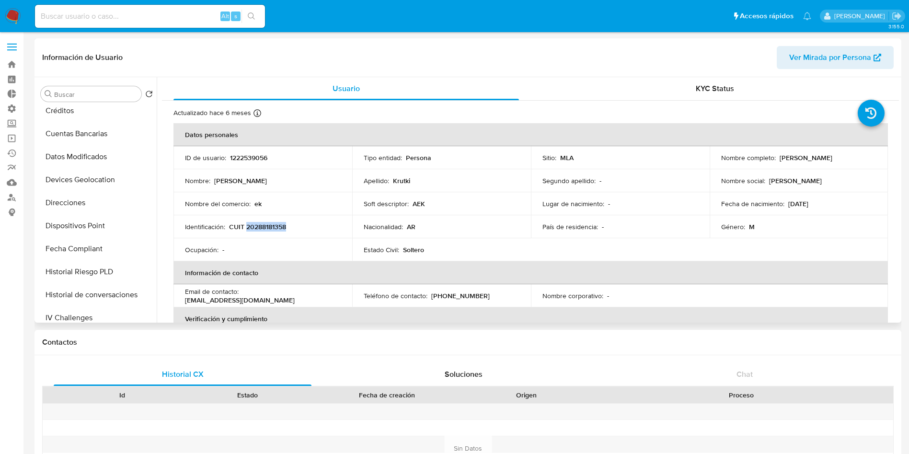
scroll to position [431, 0]
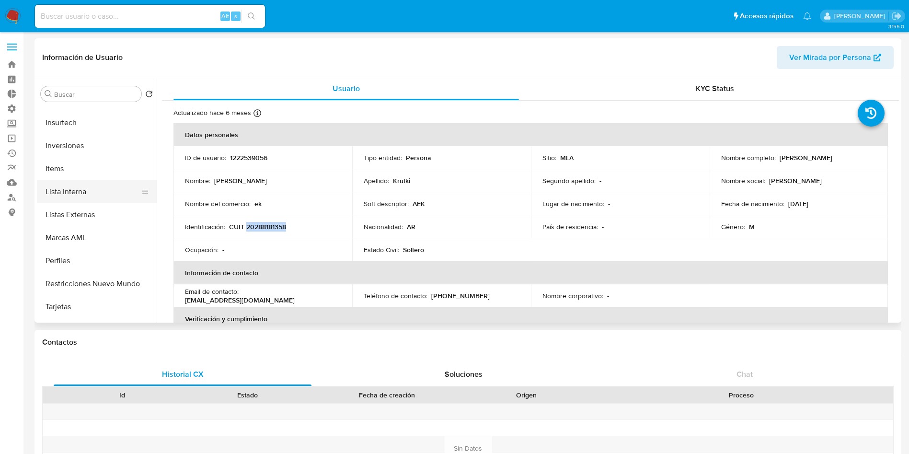
click at [80, 194] on button "Lista Interna" at bounding box center [93, 191] width 112 height 23
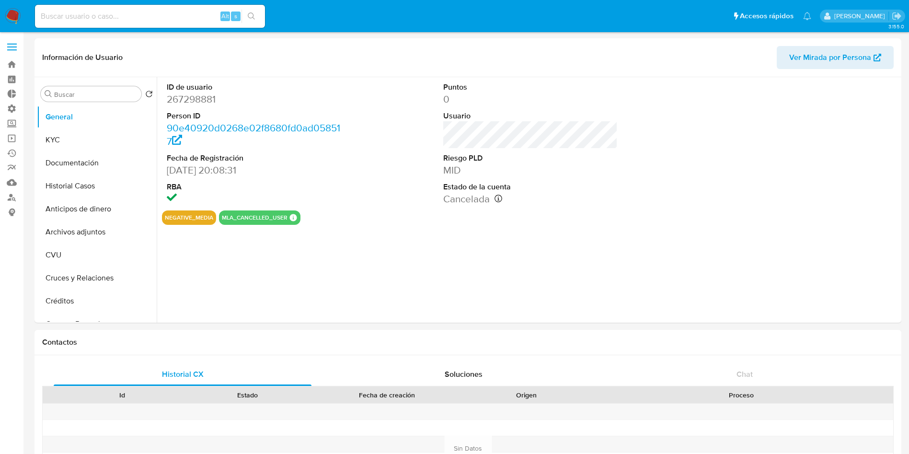
select select "10"
click at [86, 186] on button "Historial Casos" at bounding box center [93, 185] width 112 height 23
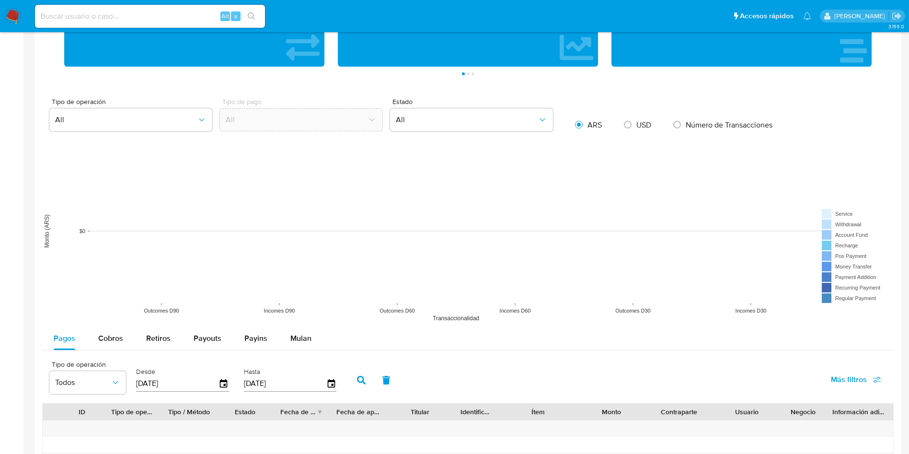
scroll to position [862, 0]
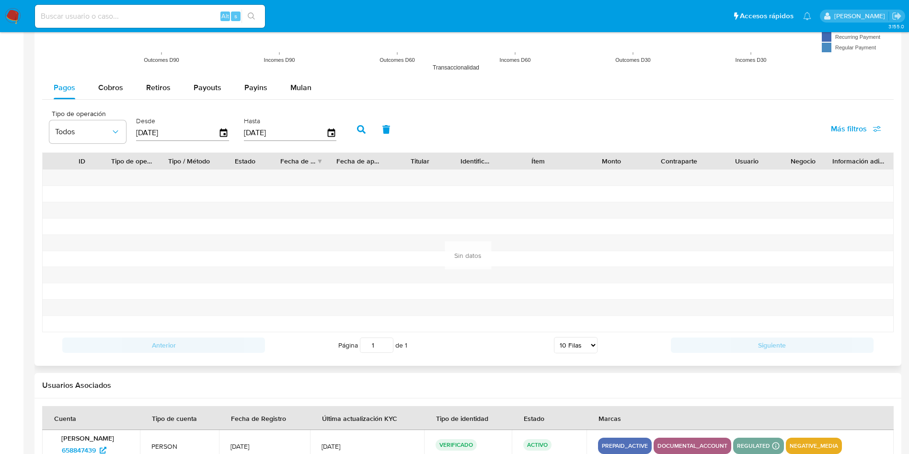
click at [186, 132] on input "[DATE]" at bounding box center [177, 132] width 82 height 15
type input "22/05/202_"
type input "[DATE]"
click at [366, 126] on button "button" at bounding box center [361, 129] width 25 height 23
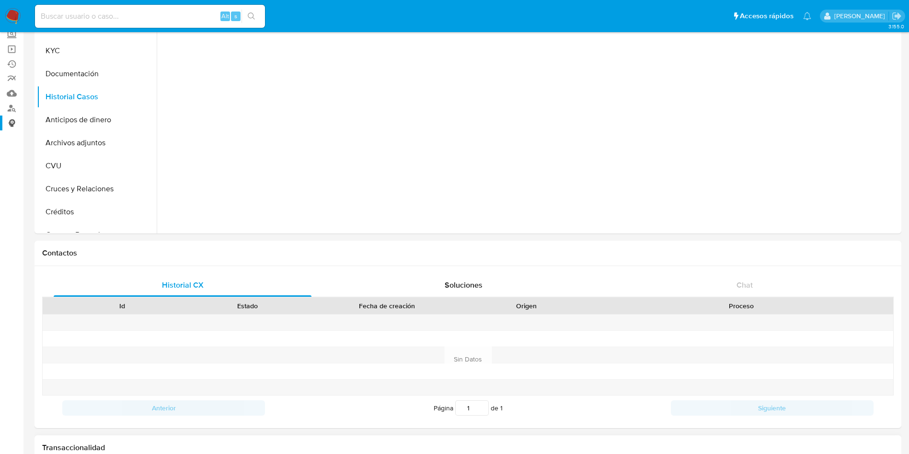
scroll to position [0, 0]
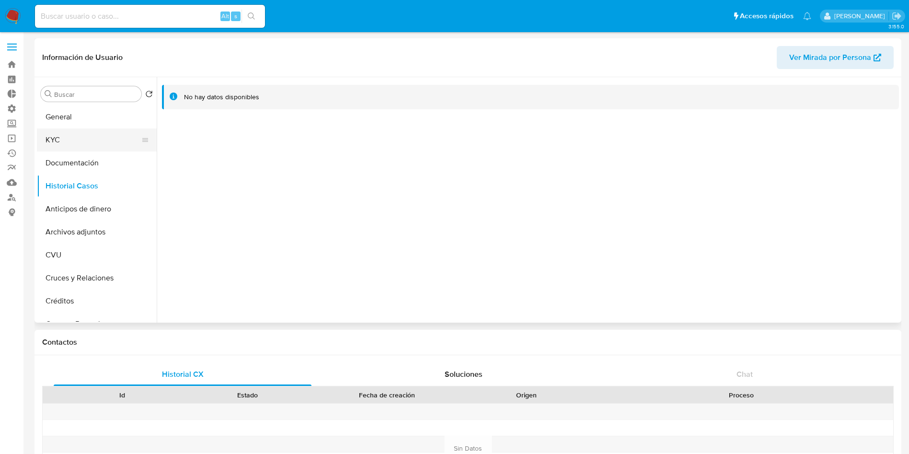
click at [81, 131] on button "KYC" at bounding box center [93, 139] width 112 height 23
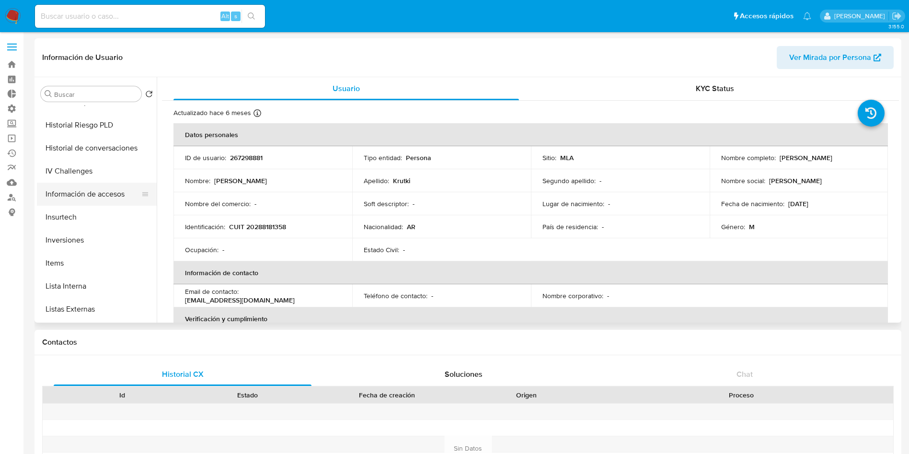
scroll to position [359, 0]
click at [89, 264] on button "Lista Interna" at bounding box center [93, 263] width 112 height 23
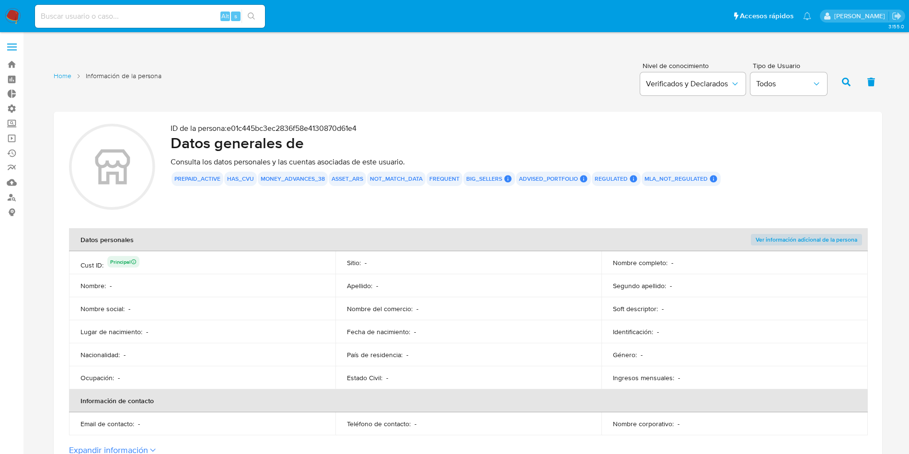
click at [469, 177] on button "big_sellers" at bounding box center [484, 179] width 36 height 4
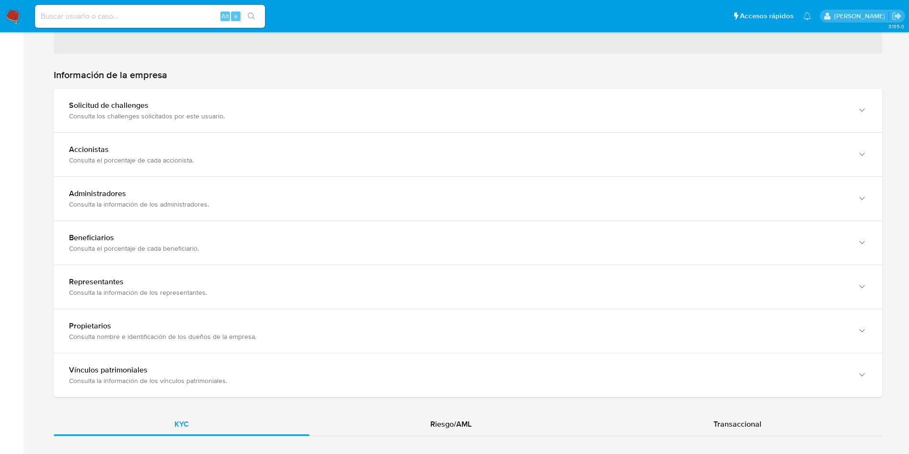
scroll to position [719, 0]
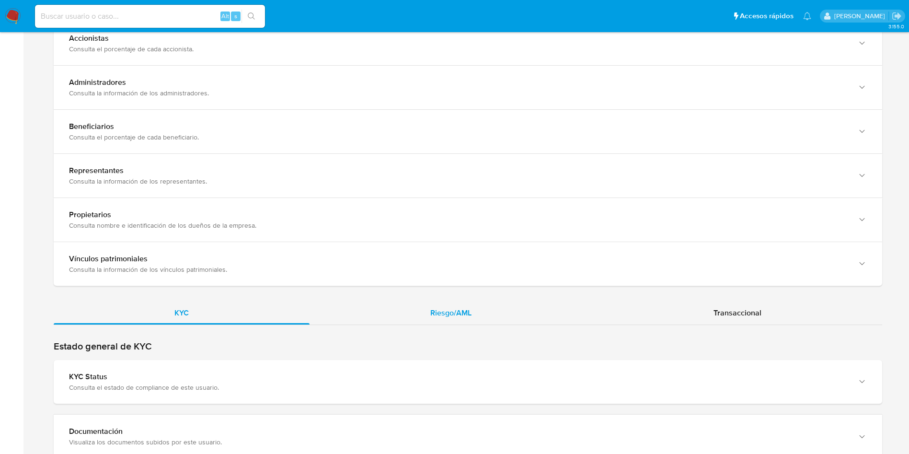
click at [460, 302] on div "Riesgo/AML" at bounding box center [450, 312] width 283 height 23
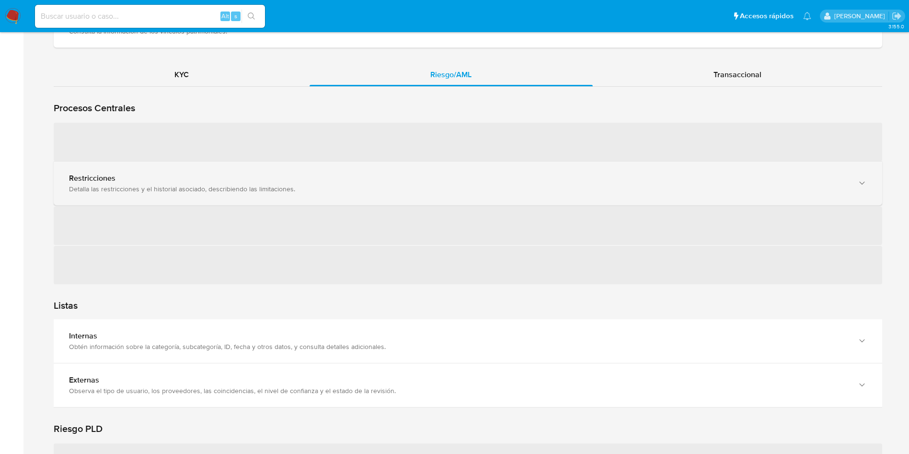
scroll to position [934, 0]
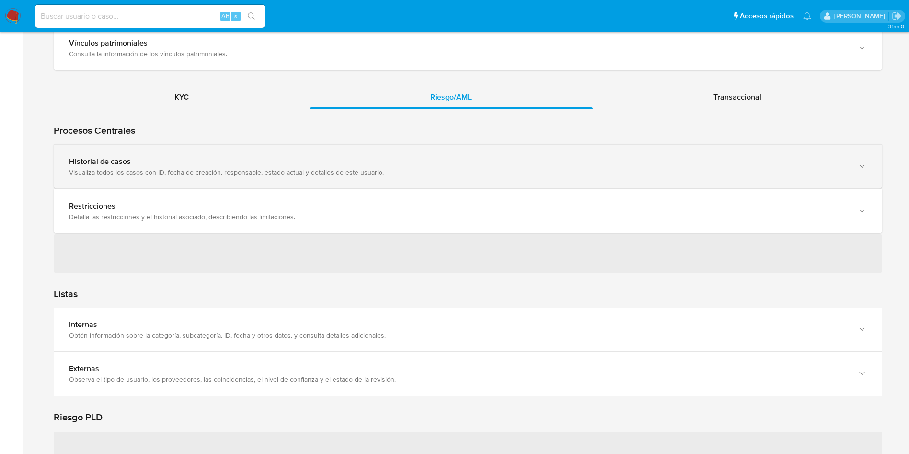
click at [201, 158] on div "Historial de casos" at bounding box center [458, 162] width 778 height 10
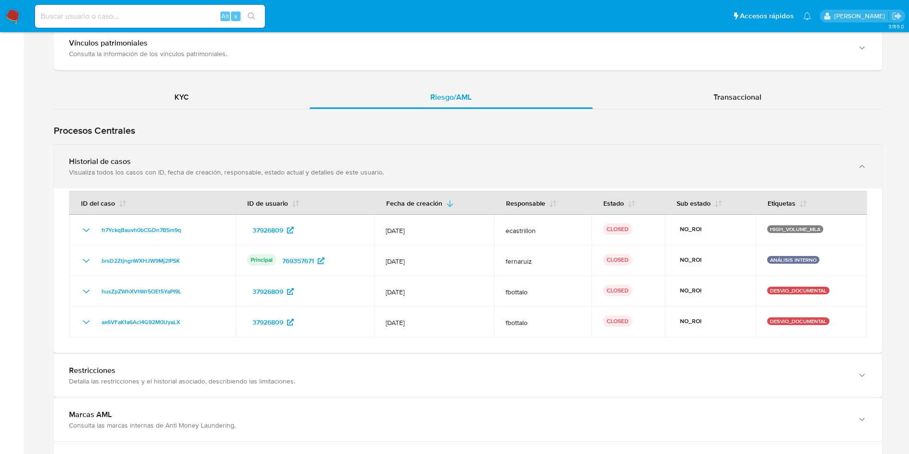
click at [201, 158] on div "Historial de casos" at bounding box center [458, 162] width 778 height 10
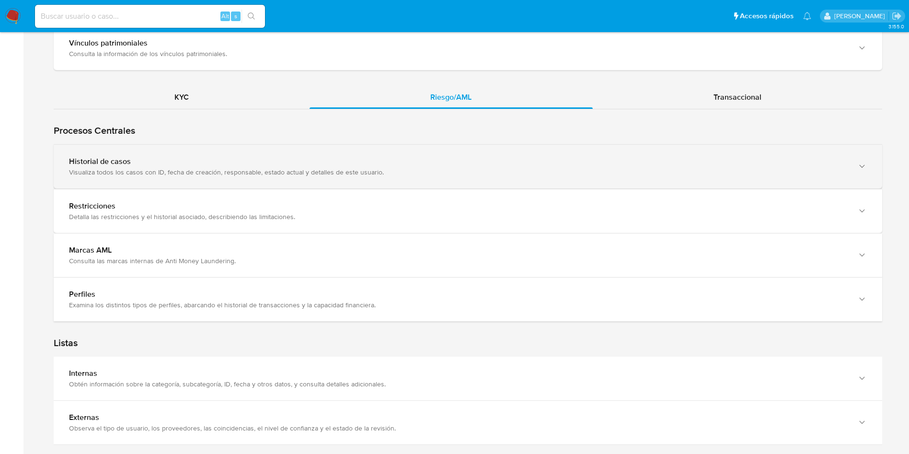
click at [201, 158] on div "Historial de casos" at bounding box center [458, 162] width 778 height 10
